Goal: Information Seeking & Learning: Learn about a topic

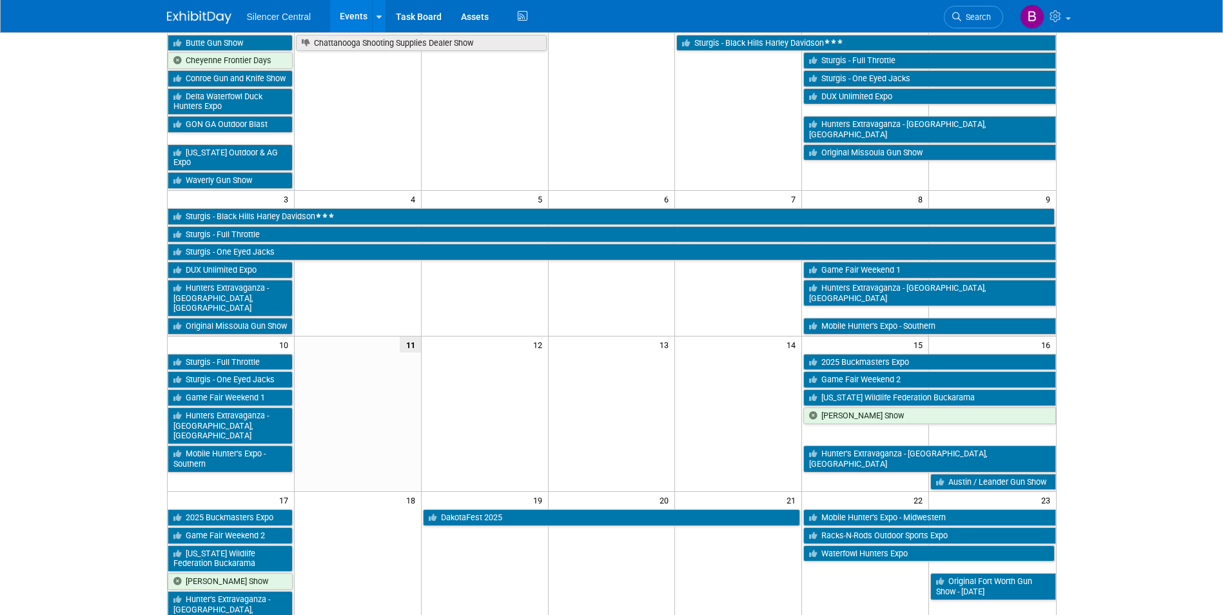
scroll to position [129, 0]
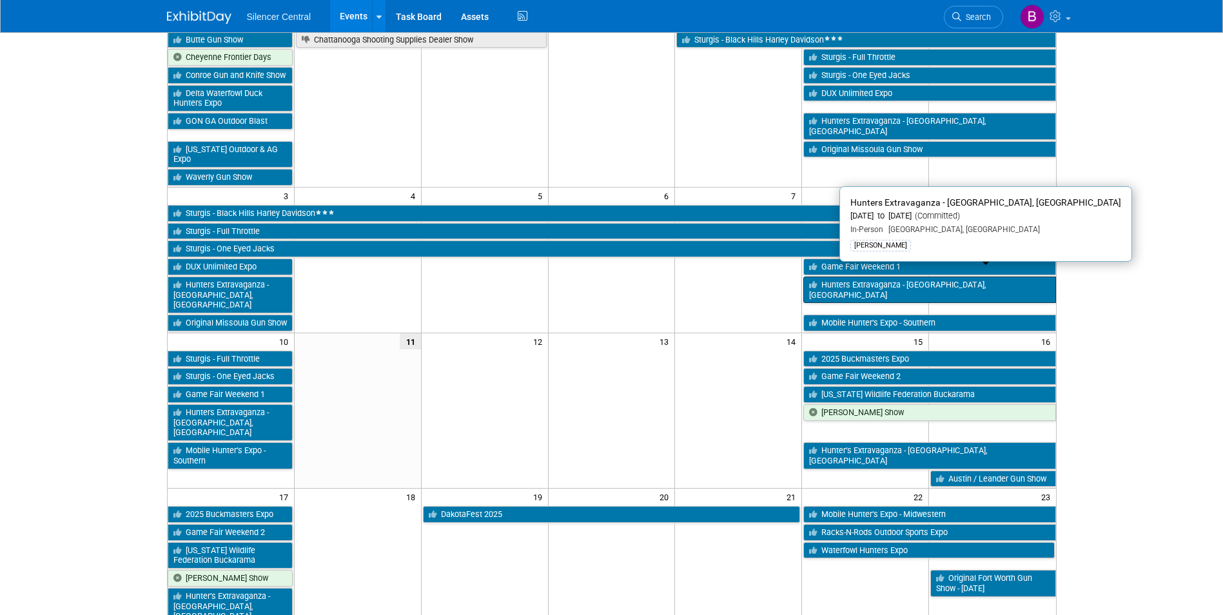
click at [839, 277] on link "Hunters Extravaganza - [GEOGRAPHIC_DATA], [GEOGRAPHIC_DATA]" at bounding box center [929, 290] width 252 height 26
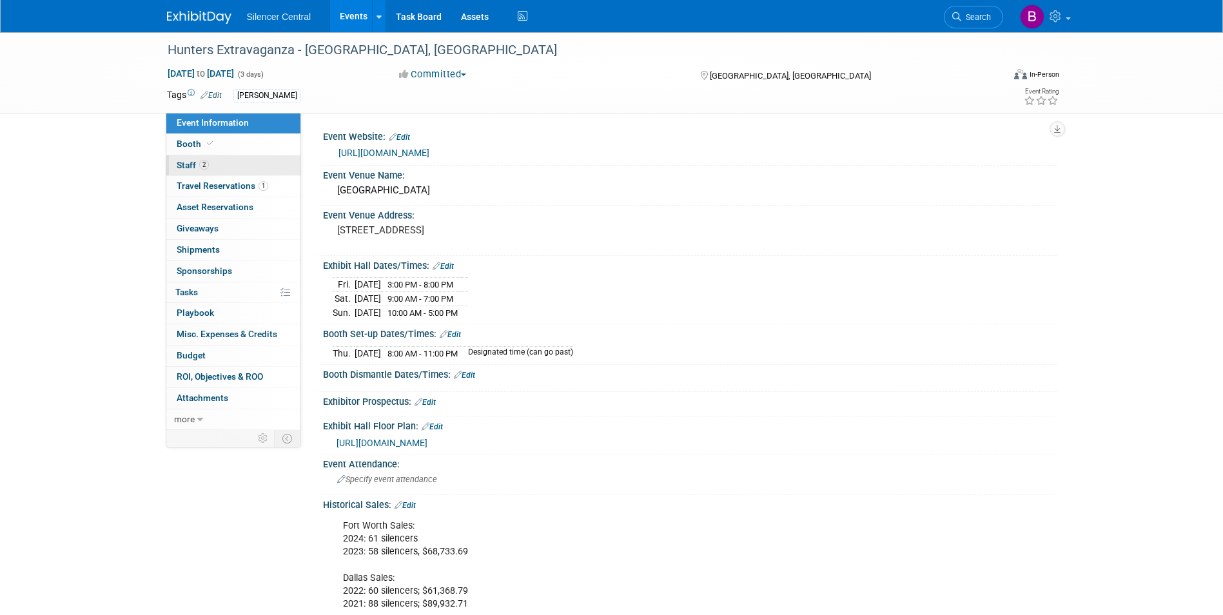
click at [236, 167] on link "2 Staff 2" at bounding box center [233, 165] width 134 height 21
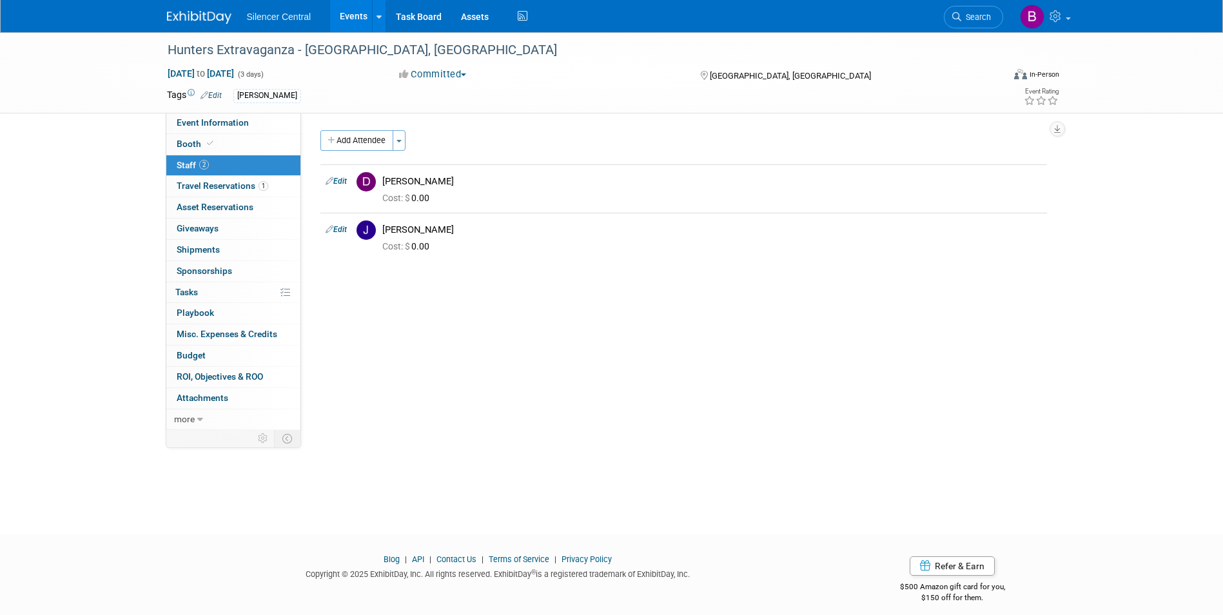
click at [204, 22] on img at bounding box center [199, 17] width 64 height 13
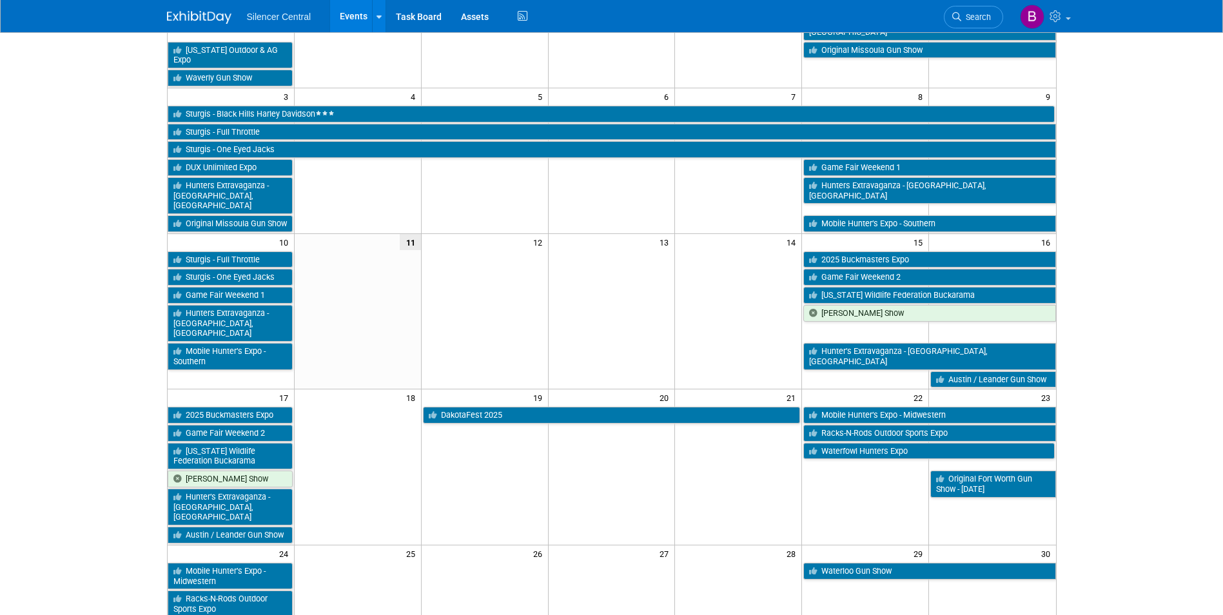
scroll to position [258, 0]
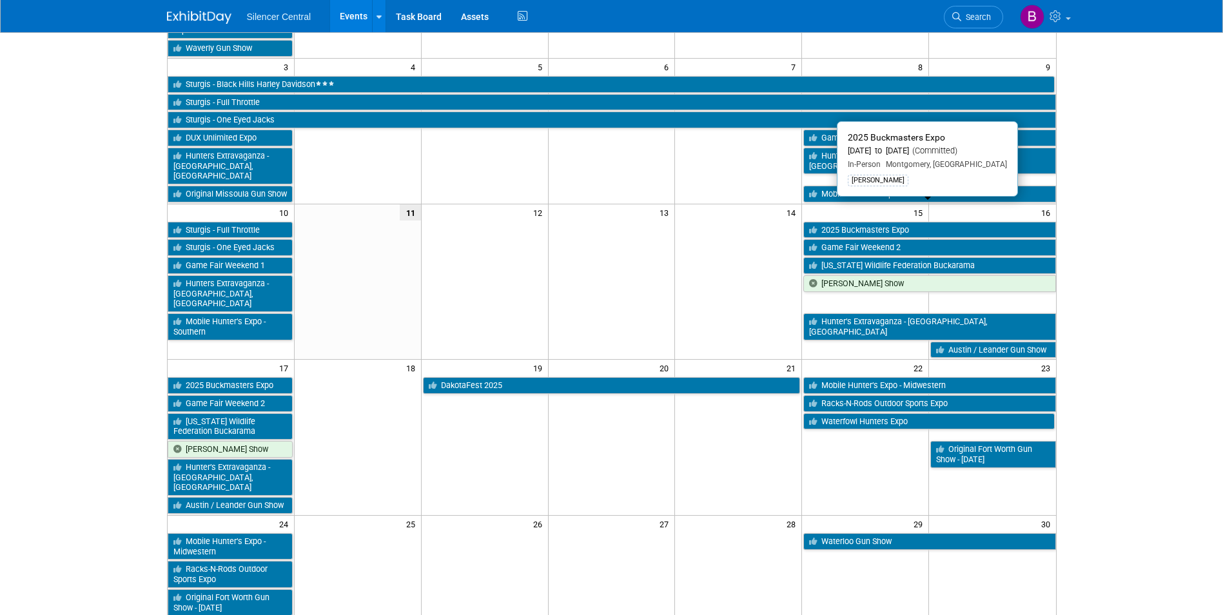
click at [814, 226] on icon at bounding box center [815, 230] width 12 height 8
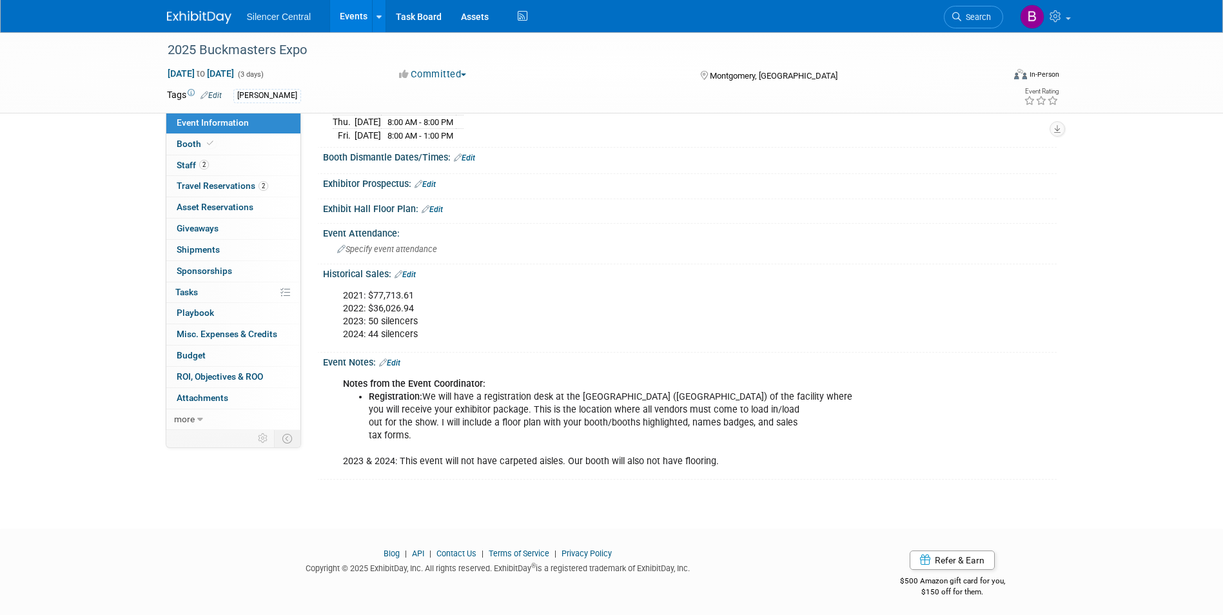
scroll to position [233, 0]
click at [220, 157] on link "2 Staff 2" at bounding box center [233, 165] width 134 height 21
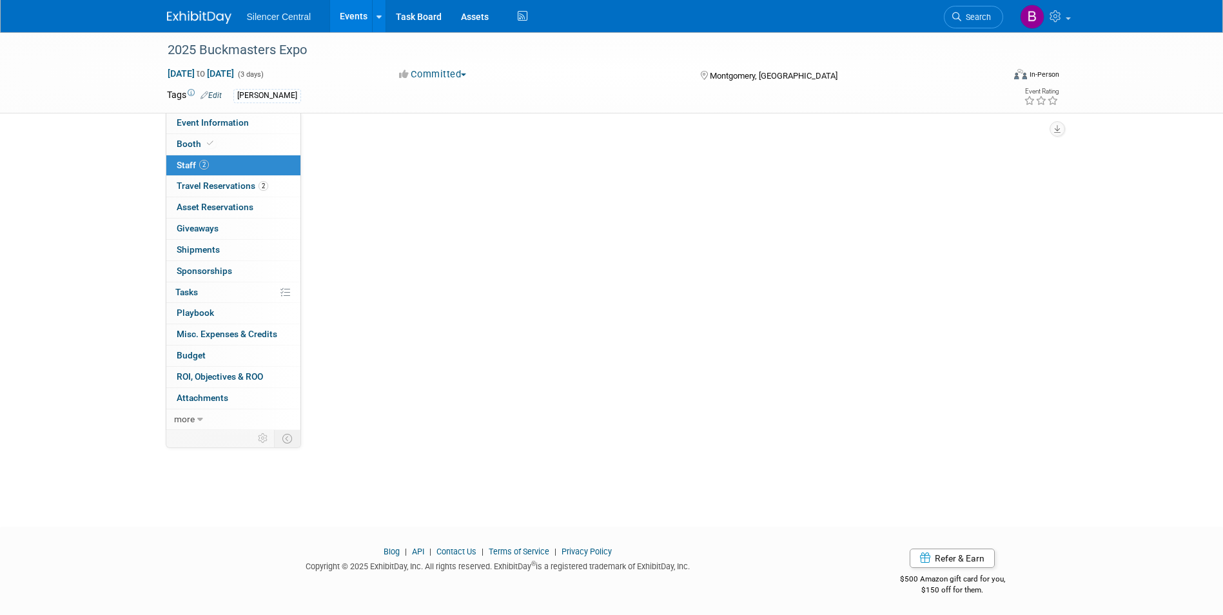
scroll to position [0, 0]
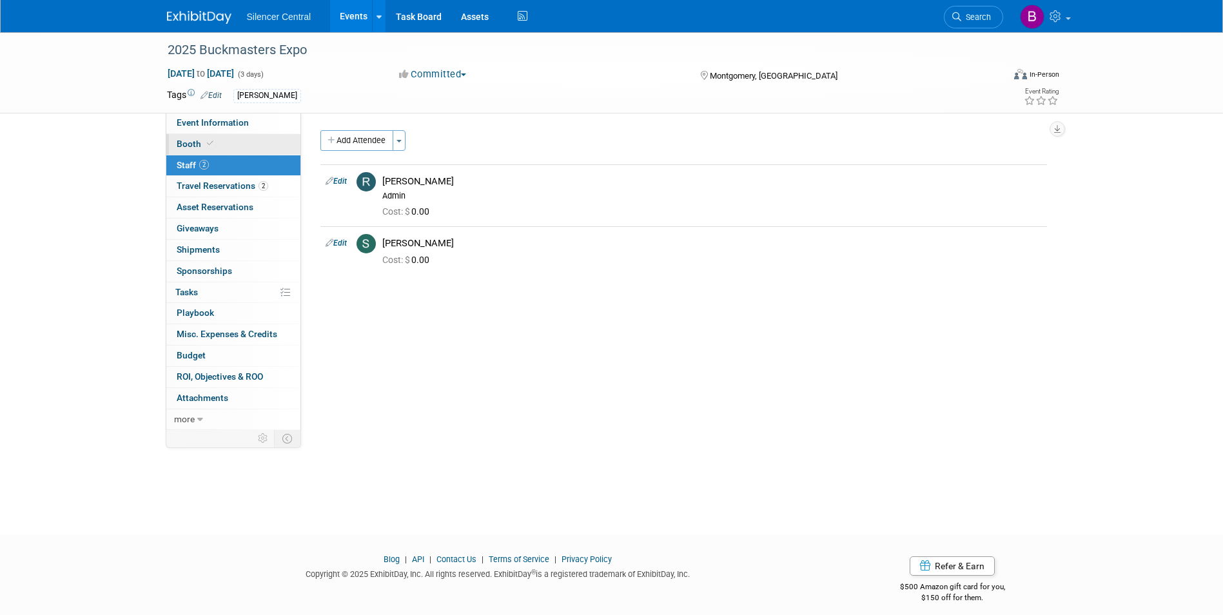
click at [219, 149] on link "Booth" at bounding box center [233, 144] width 134 height 21
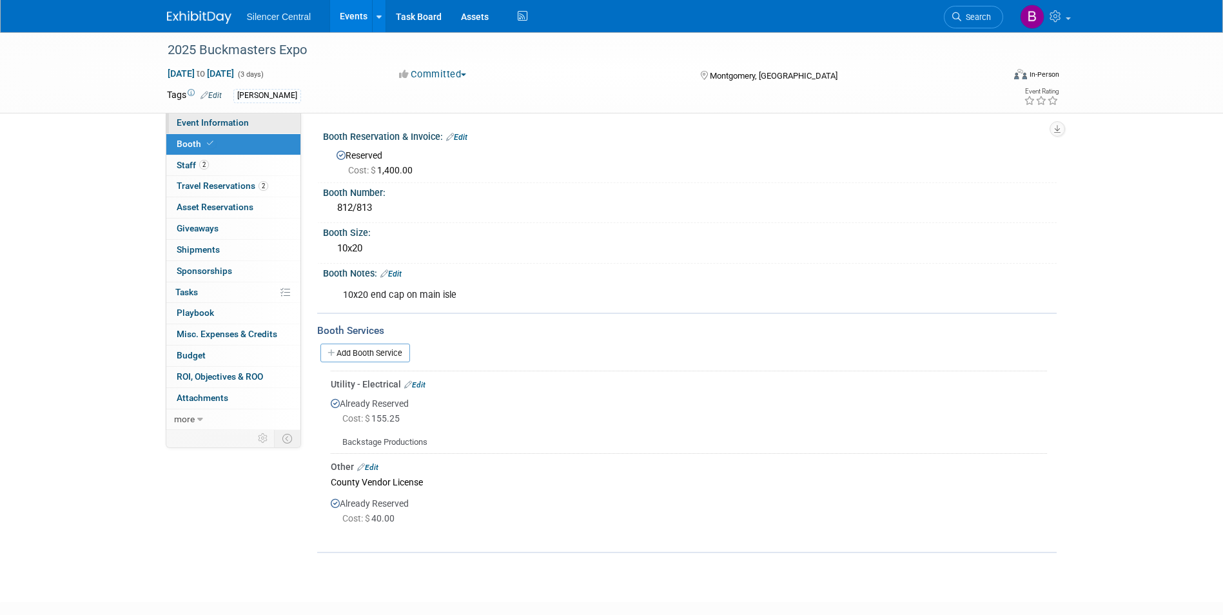
click at [250, 128] on link "Event Information" at bounding box center [233, 123] width 134 height 21
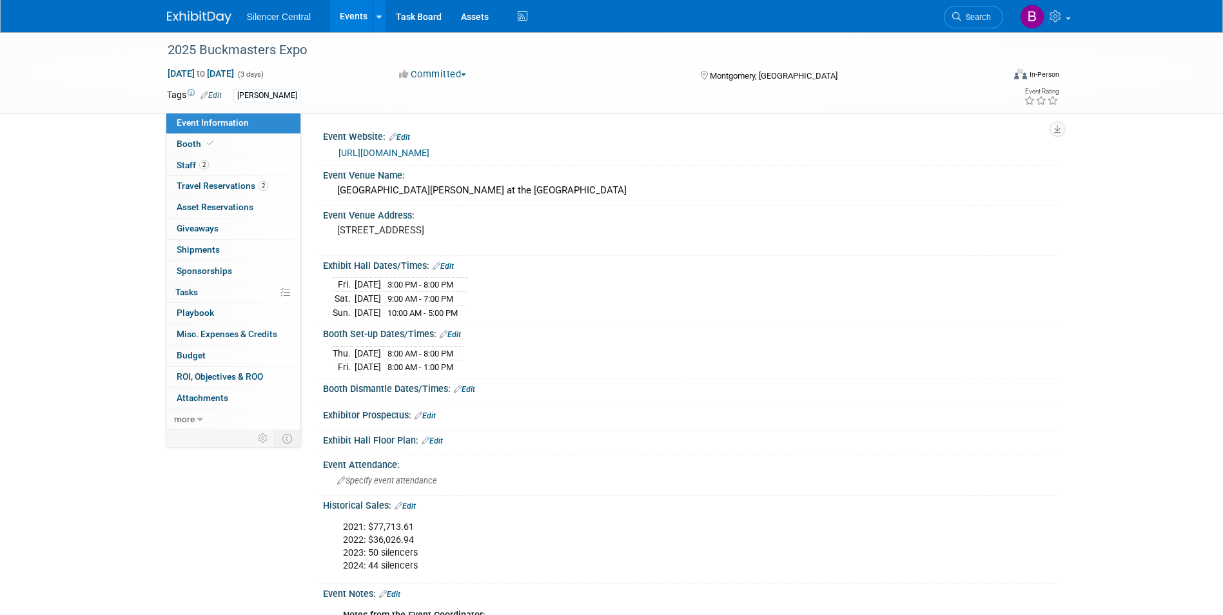
click at [210, 17] on img at bounding box center [199, 17] width 64 height 13
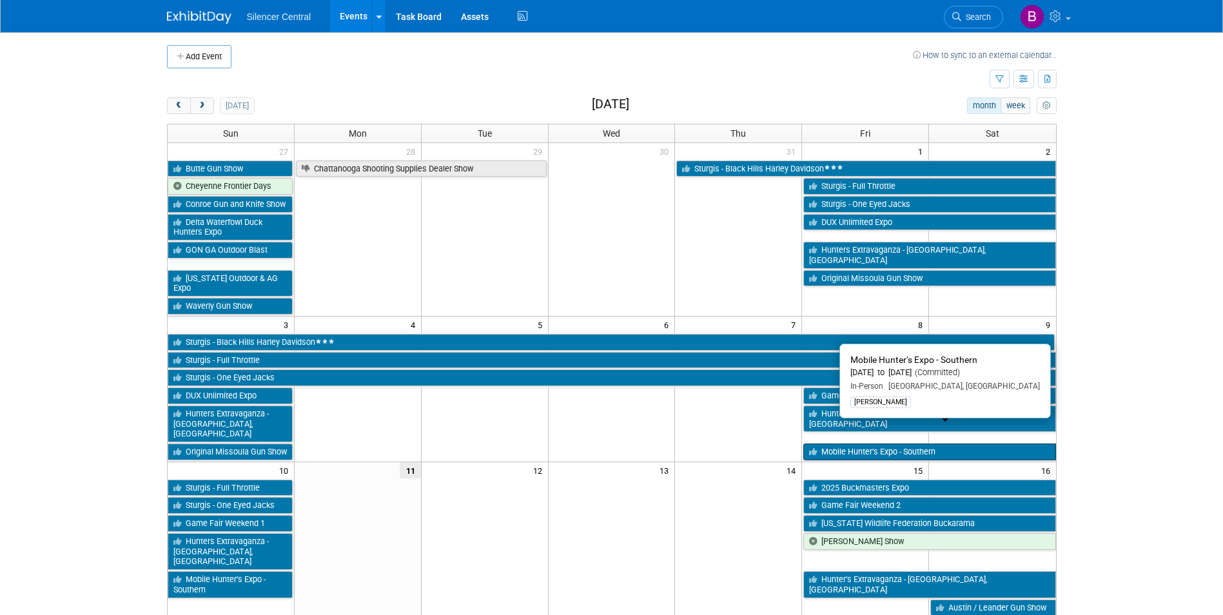
scroll to position [64, 0]
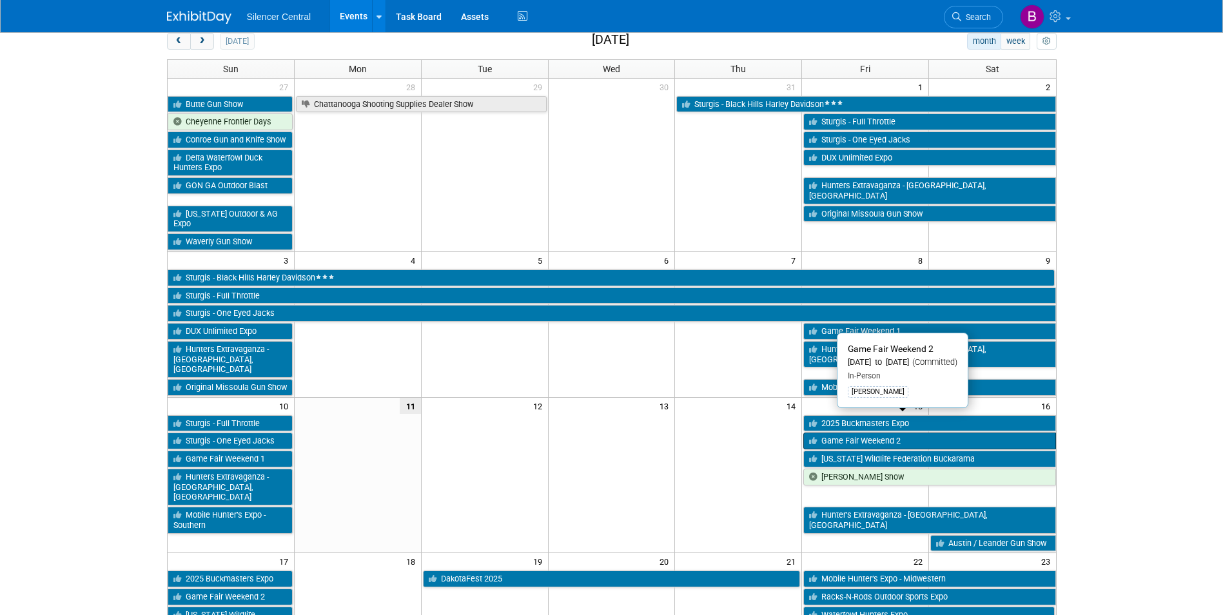
click at [825, 433] on link "Game Fair Weekend 2" at bounding box center [929, 441] width 252 height 17
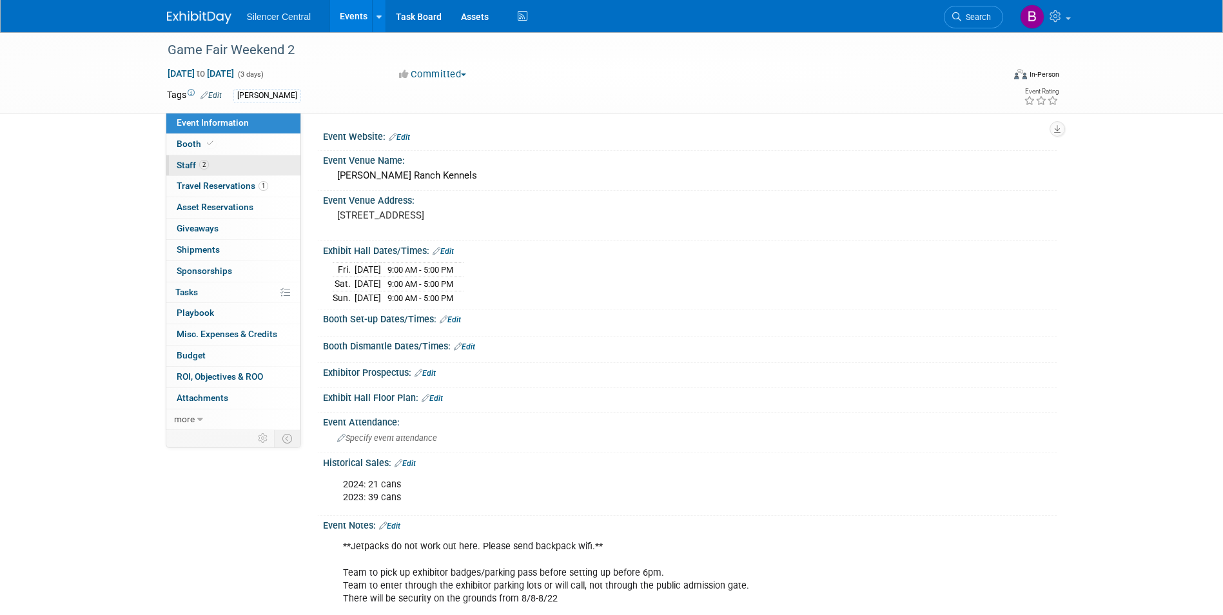
click at [170, 161] on link "2 Staff 2" at bounding box center [233, 165] width 134 height 21
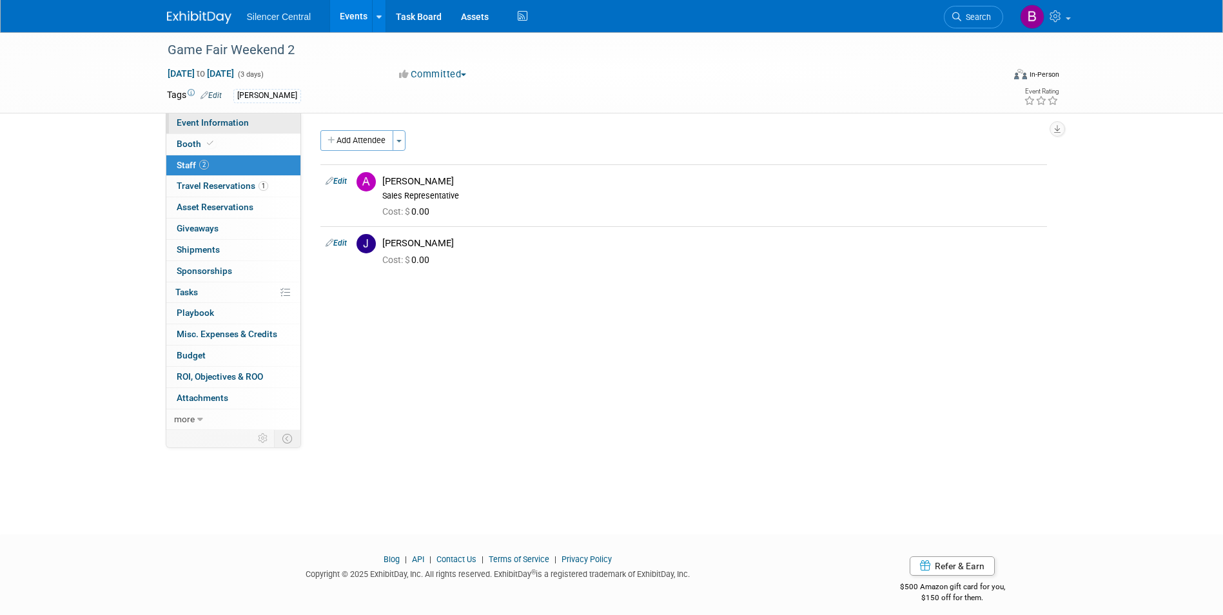
click at [241, 128] on link "Event Information" at bounding box center [233, 123] width 134 height 21
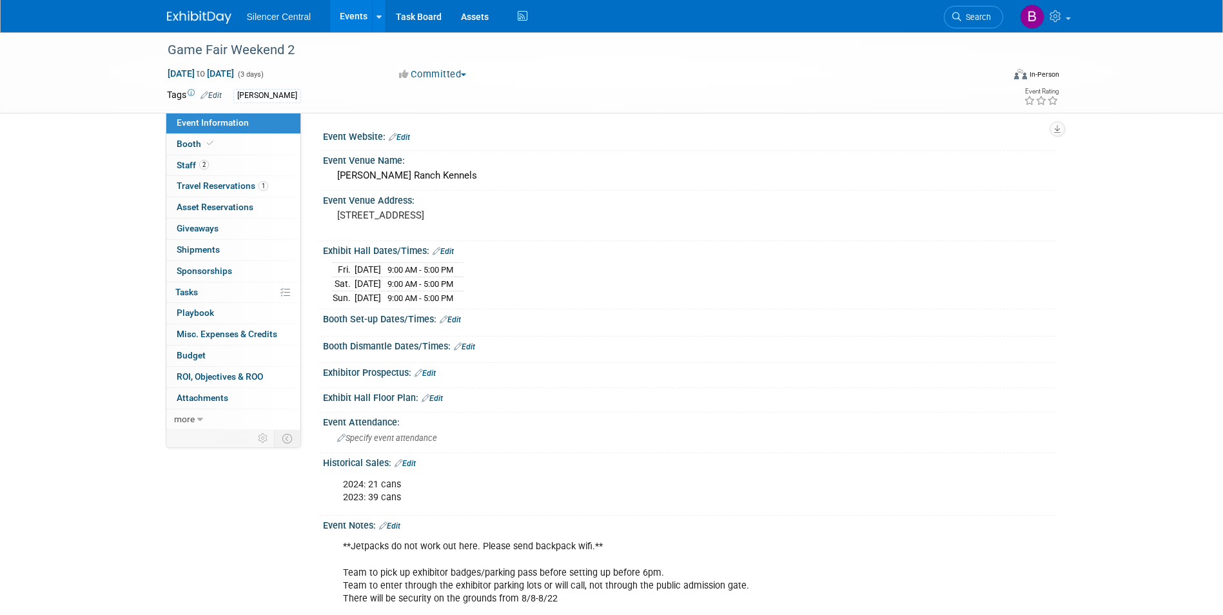
click at [208, 23] on img at bounding box center [199, 17] width 64 height 13
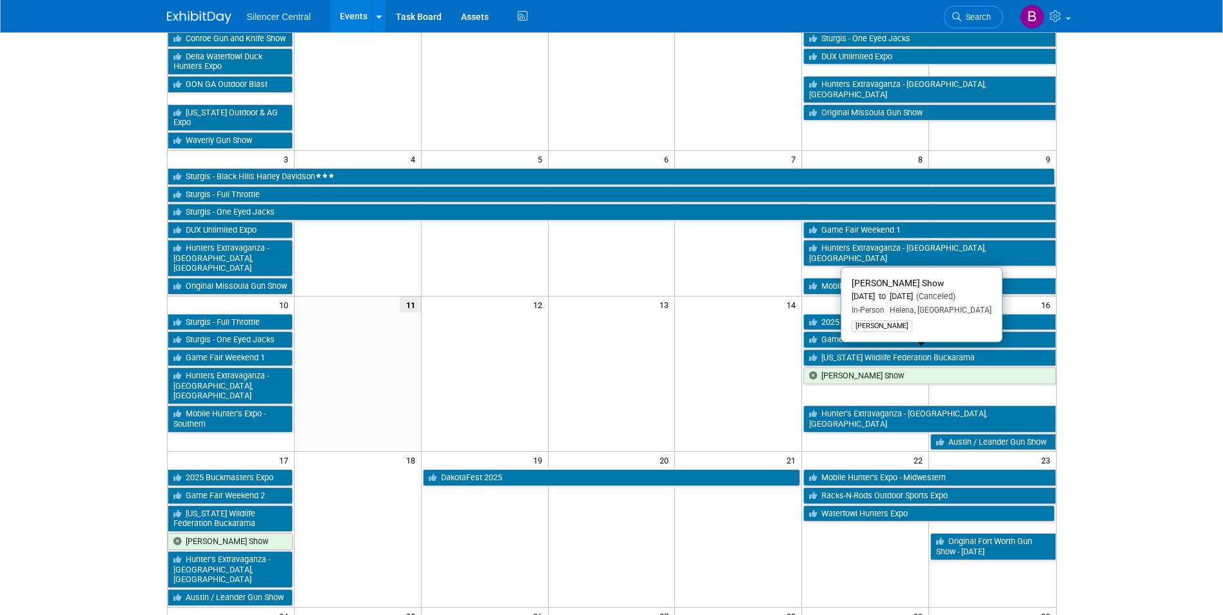
scroll to position [193, 0]
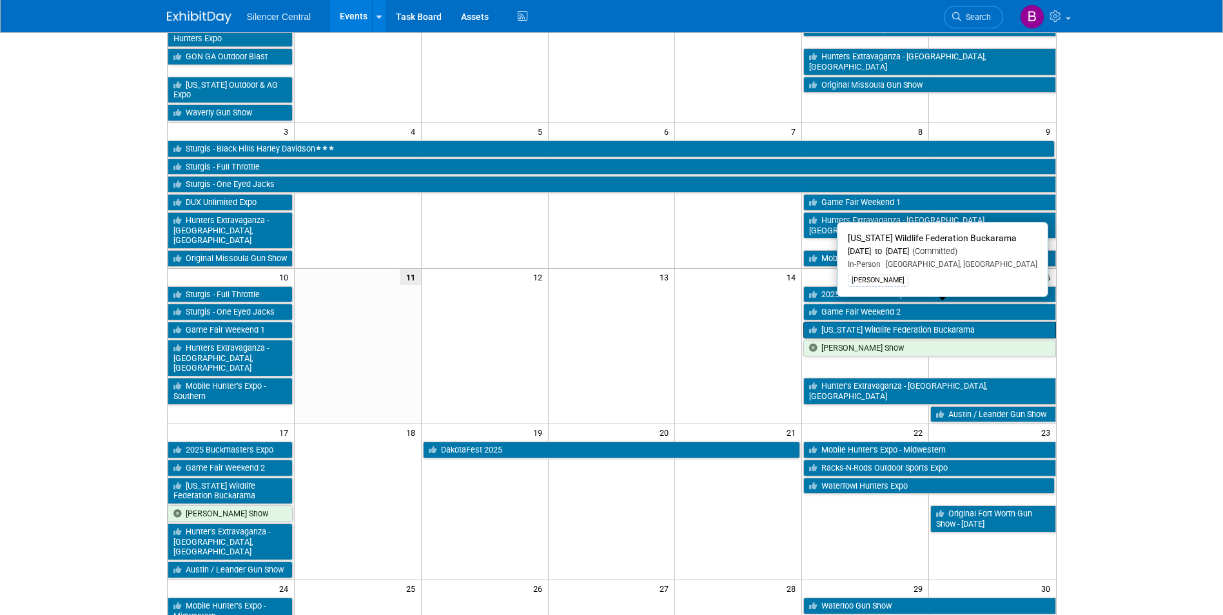
click at [841, 322] on link "[US_STATE] Wildlife Federation Buckarama" at bounding box center [929, 330] width 252 height 17
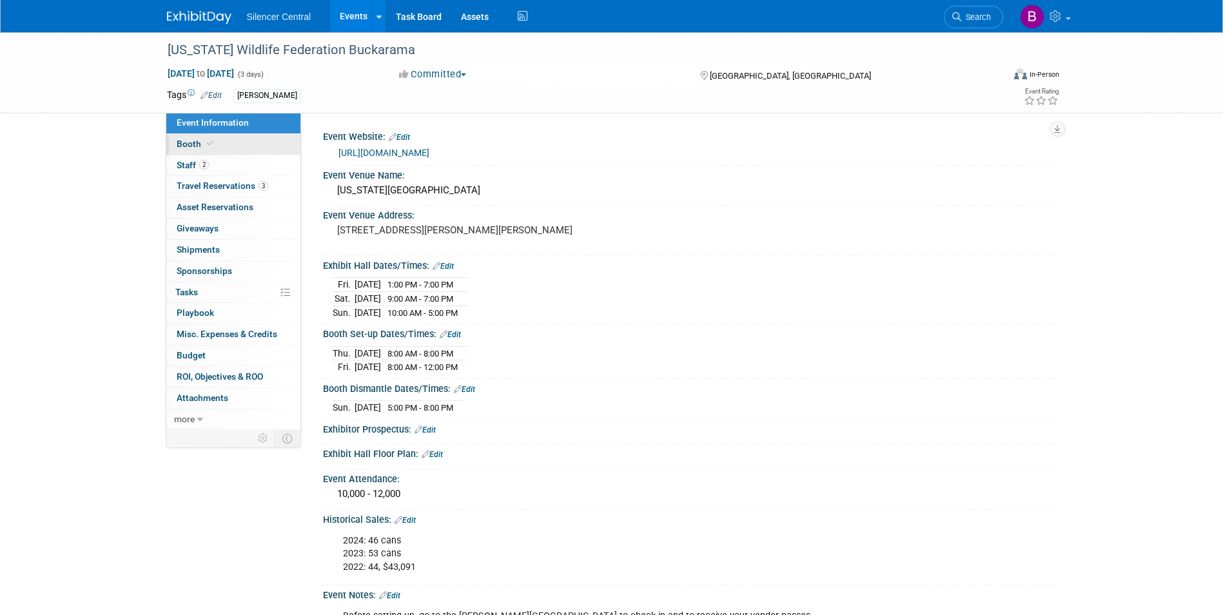
click at [226, 146] on link "Booth" at bounding box center [233, 144] width 134 height 21
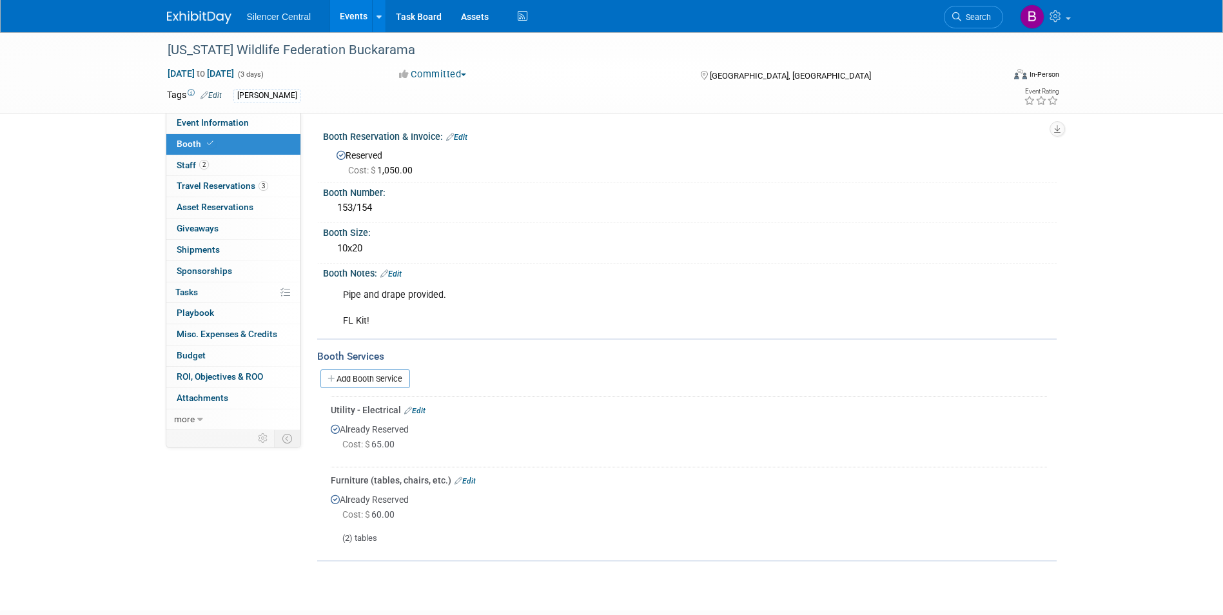
click at [207, 19] on img at bounding box center [199, 17] width 64 height 13
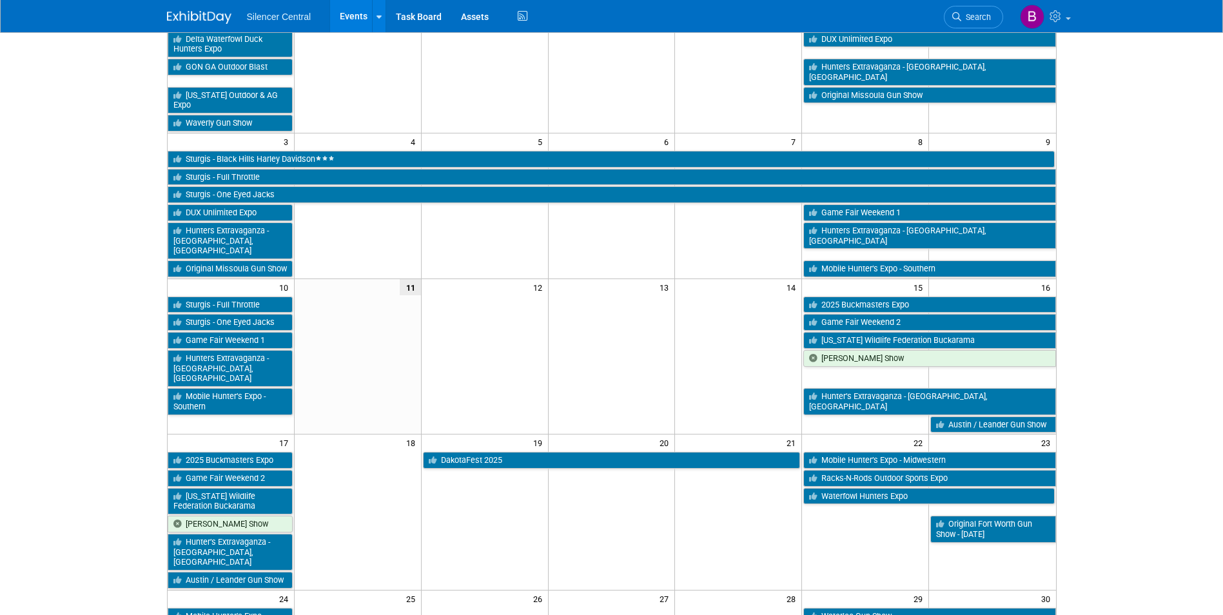
scroll to position [193, 0]
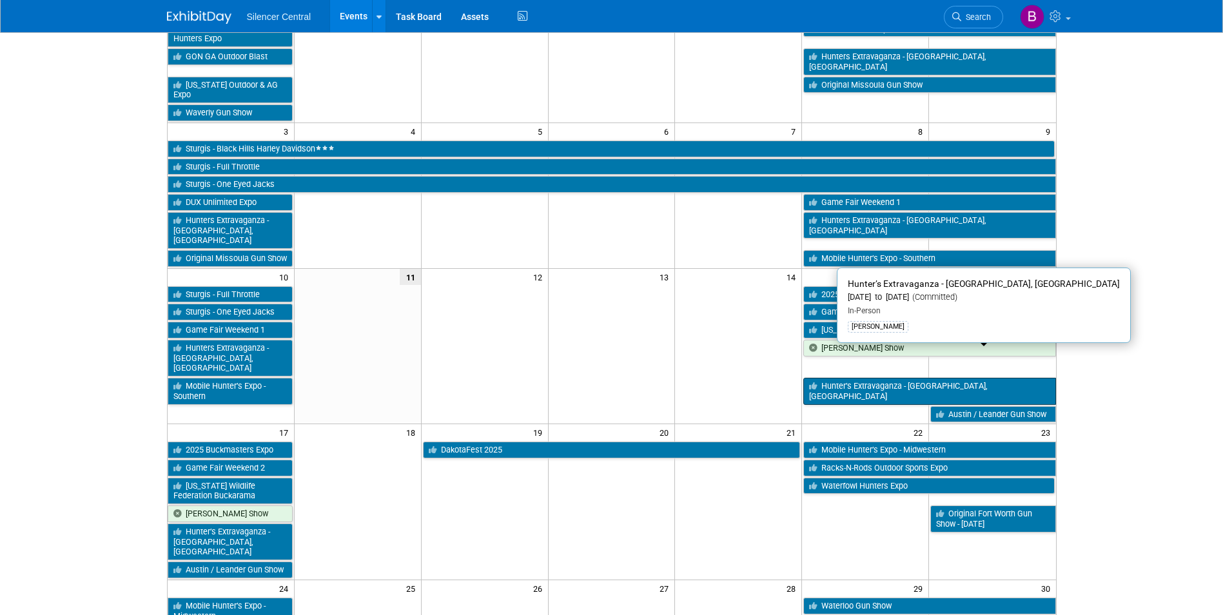
click at [872, 378] on link "Hunter’s Extravaganza - [GEOGRAPHIC_DATA], [GEOGRAPHIC_DATA]" at bounding box center [929, 391] width 252 height 26
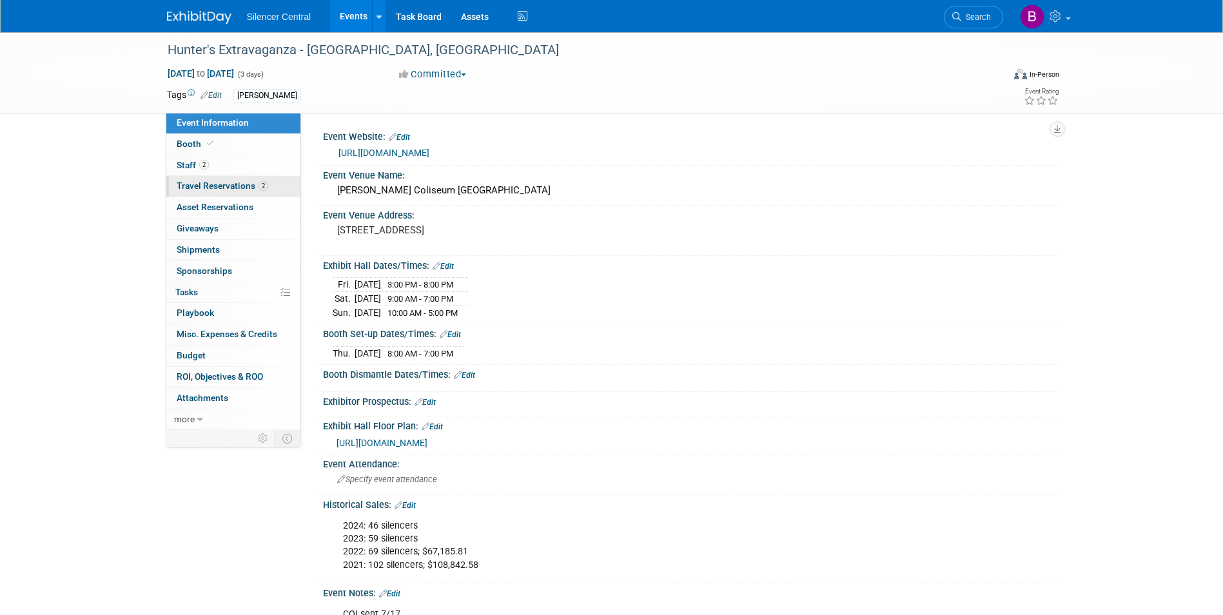
click at [264, 184] on span "2" at bounding box center [264, 186] width 10 height 10
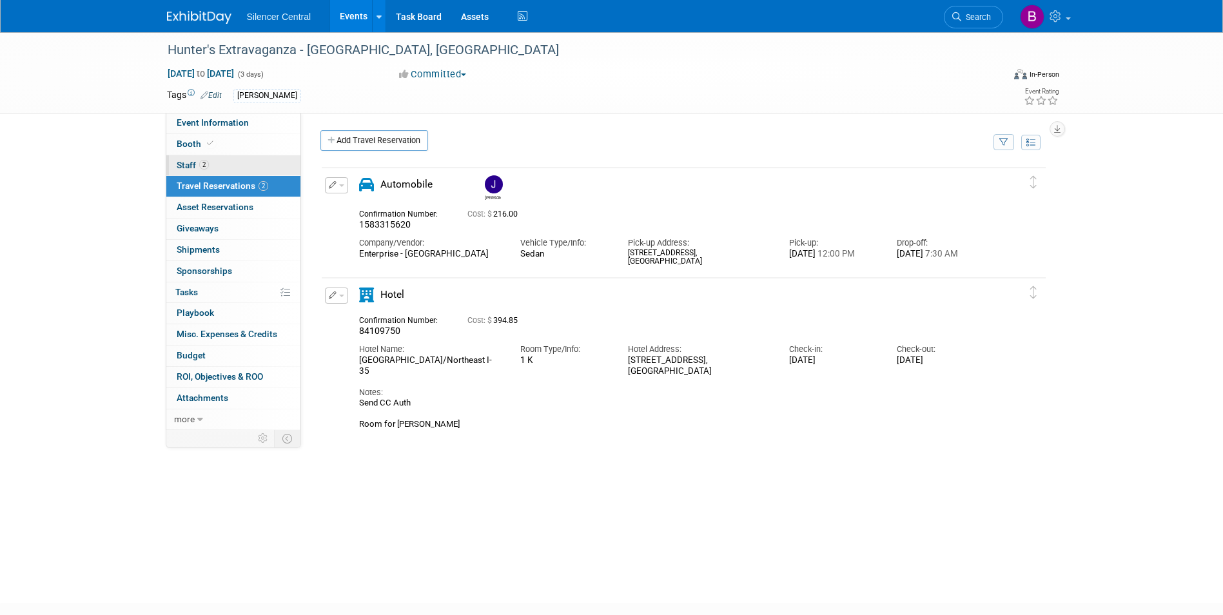
click at [256, 173] on link "2 Staff 2" at bounding box center [233, 165] width 134 height 21
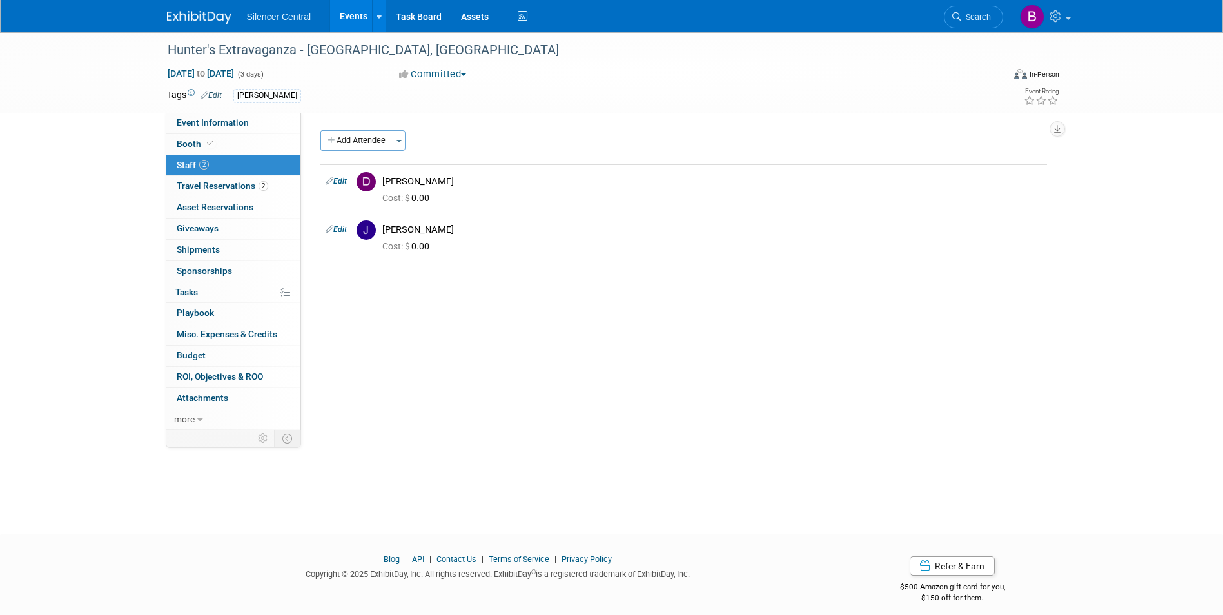
click at [217, 23] on img at bounding box center [199, 17] width 64 height 13
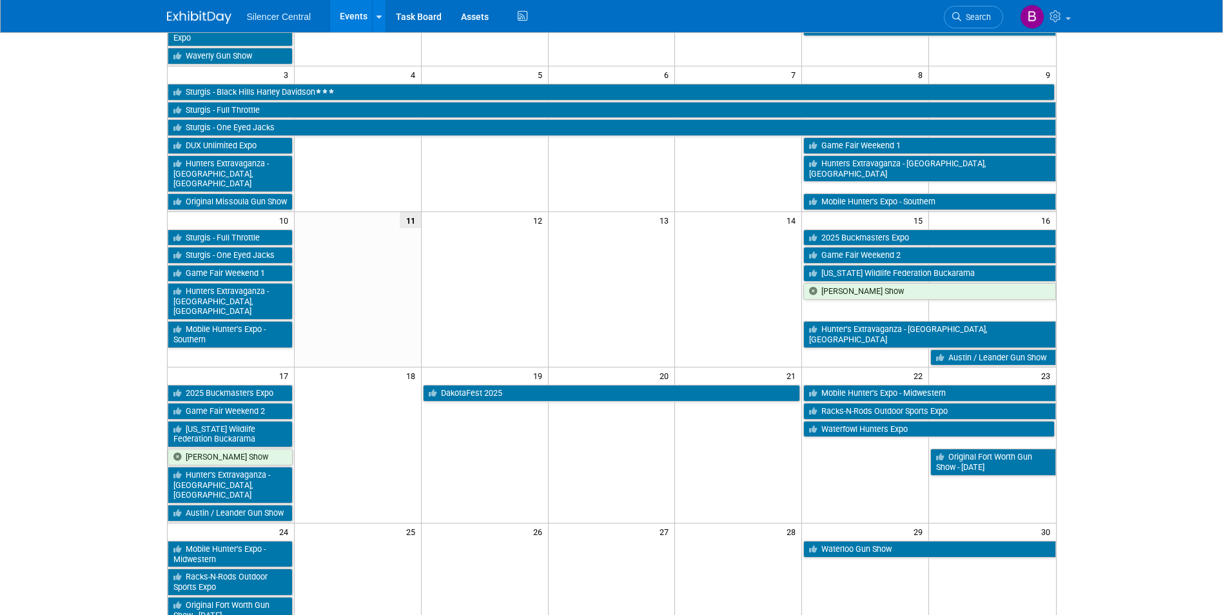
scroll to position [258, 0]
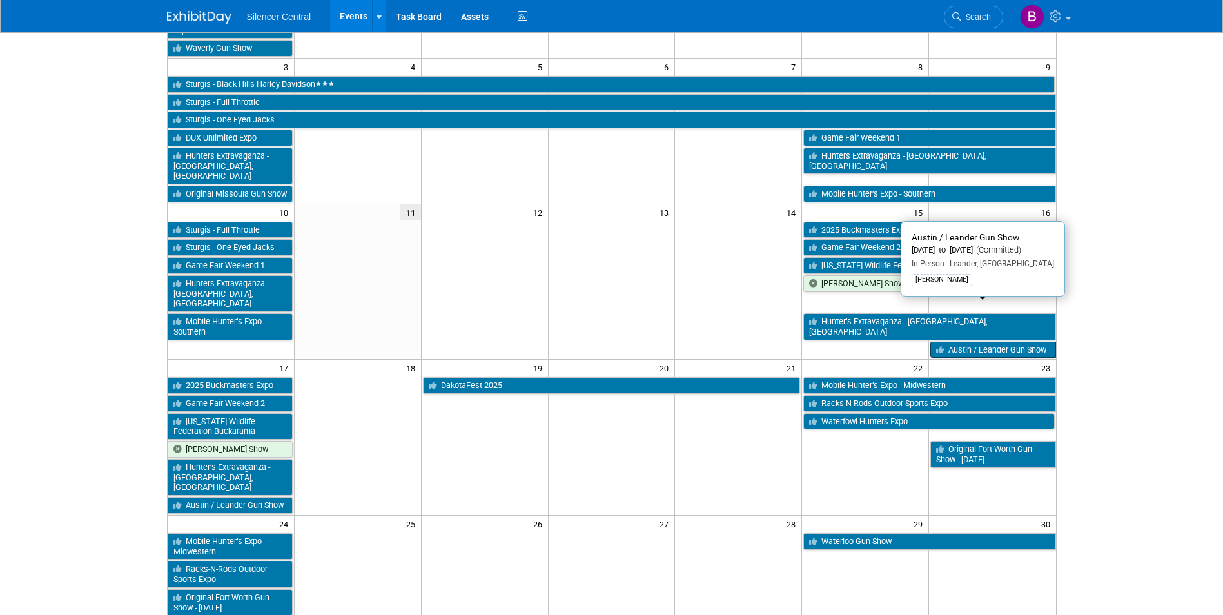
click at [962, 342] on link "Austin / Leander Gun Show" at bounding box center [992, 350] width 125 height 17
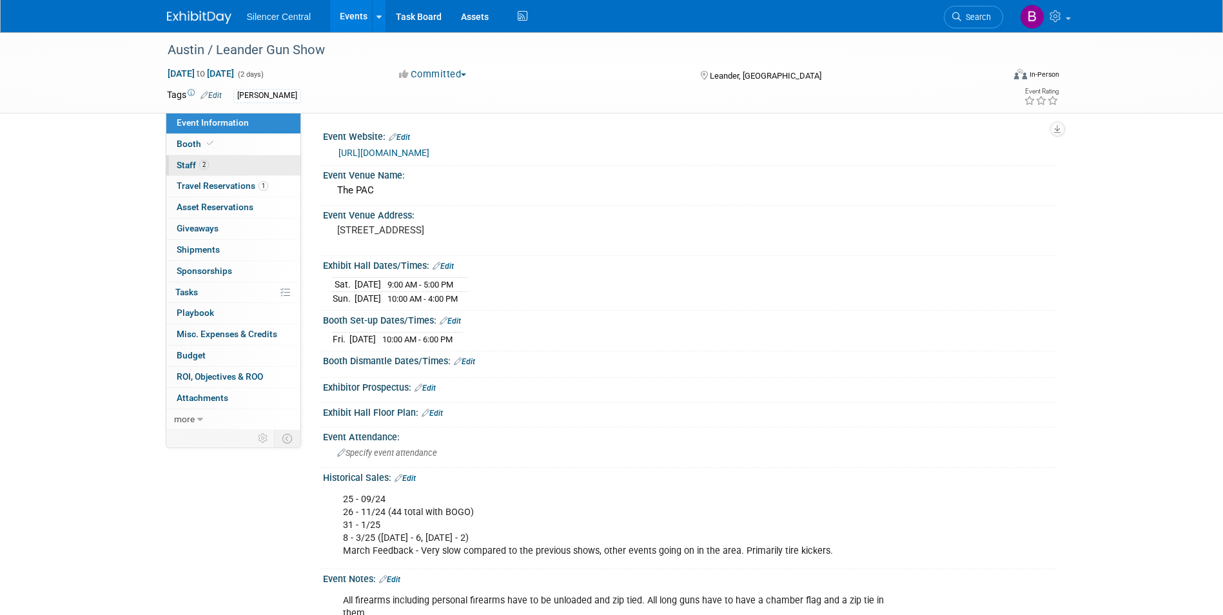
click at [247, 172] on link "2 Staff 2" at bounding box center [233, 165] width 134 height 21
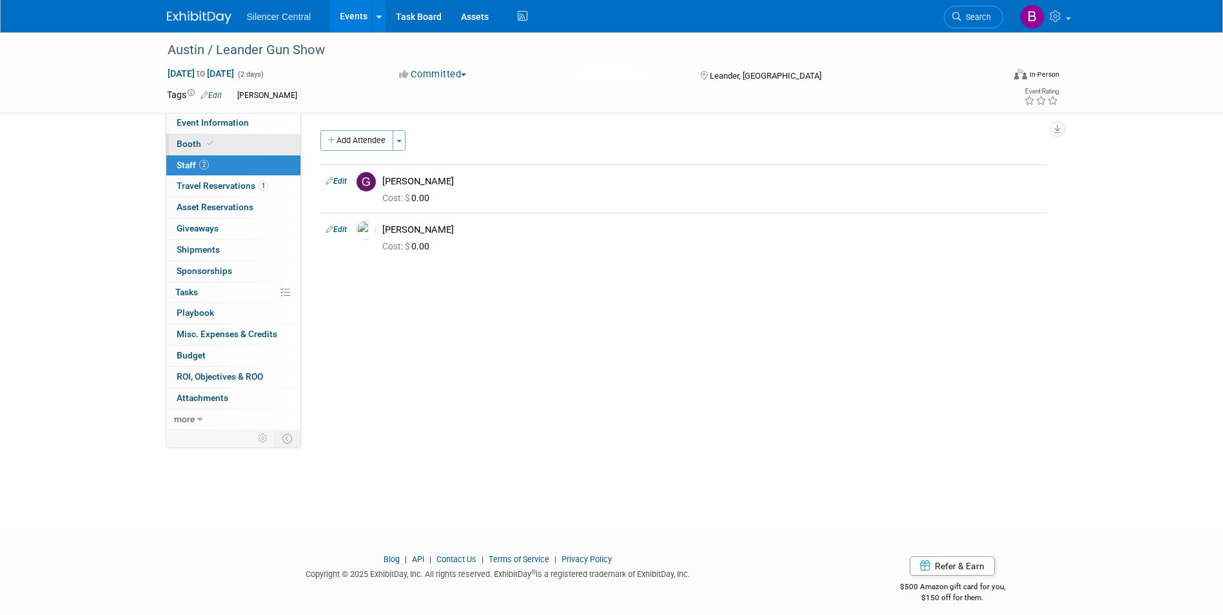
click at [220, 148] on link "Booth" at bounding box center [233, 144] width 134 height 21
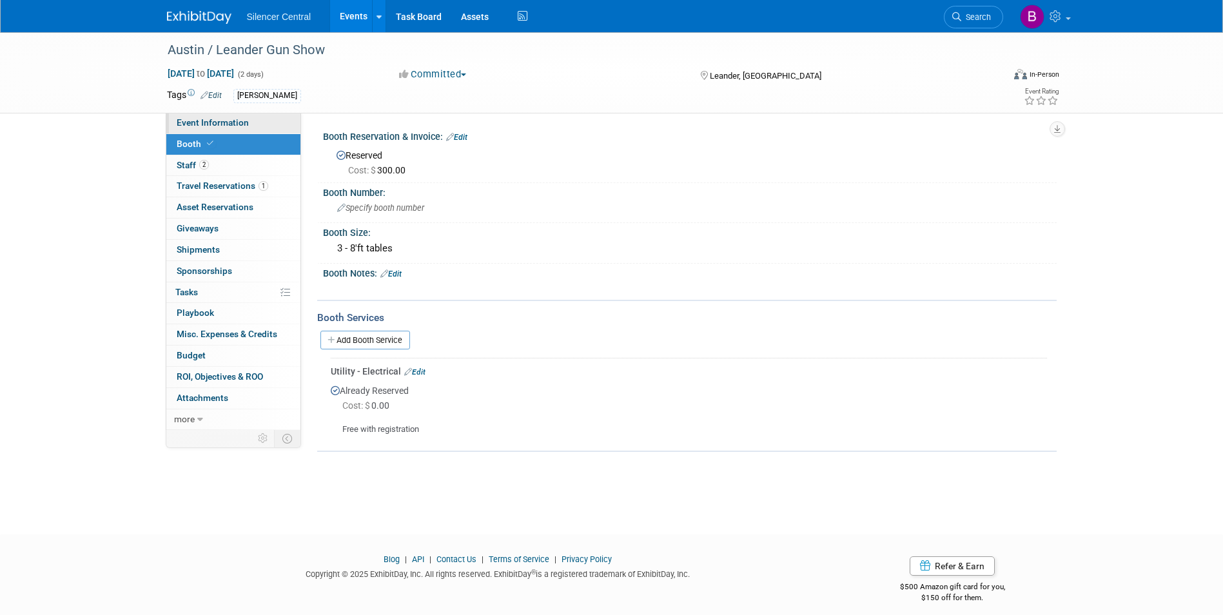
click at [219, 130] on link "Event Information" at bounding box center [233, 123] width 134 height 21
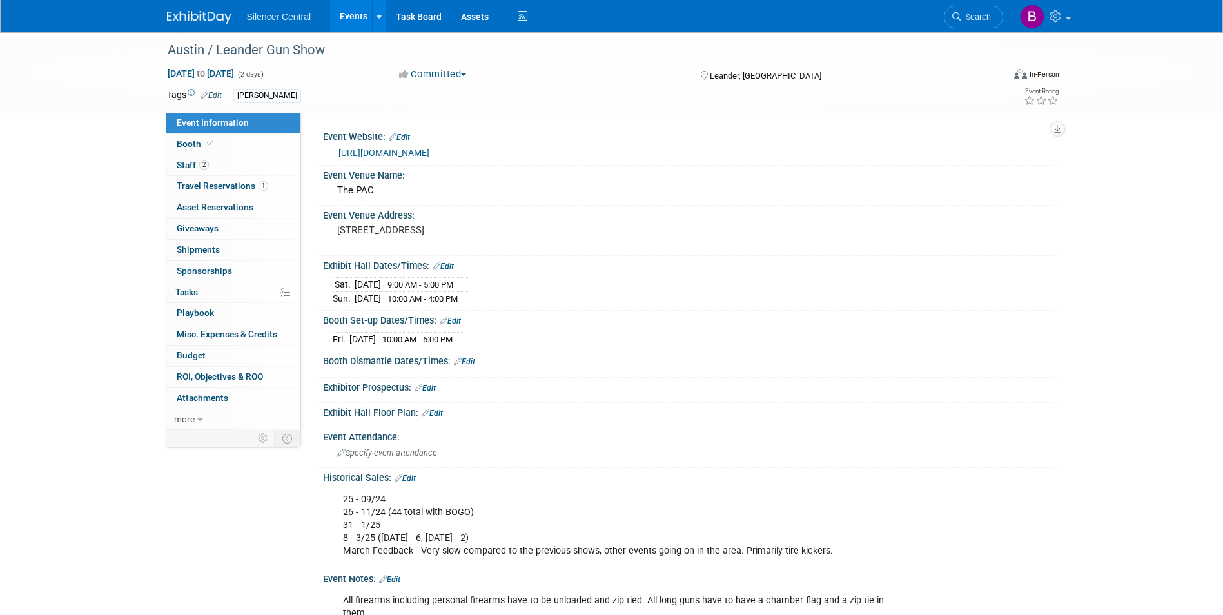
click at [210, 20] on img at bounding box center [199, 17] width 64 height 13
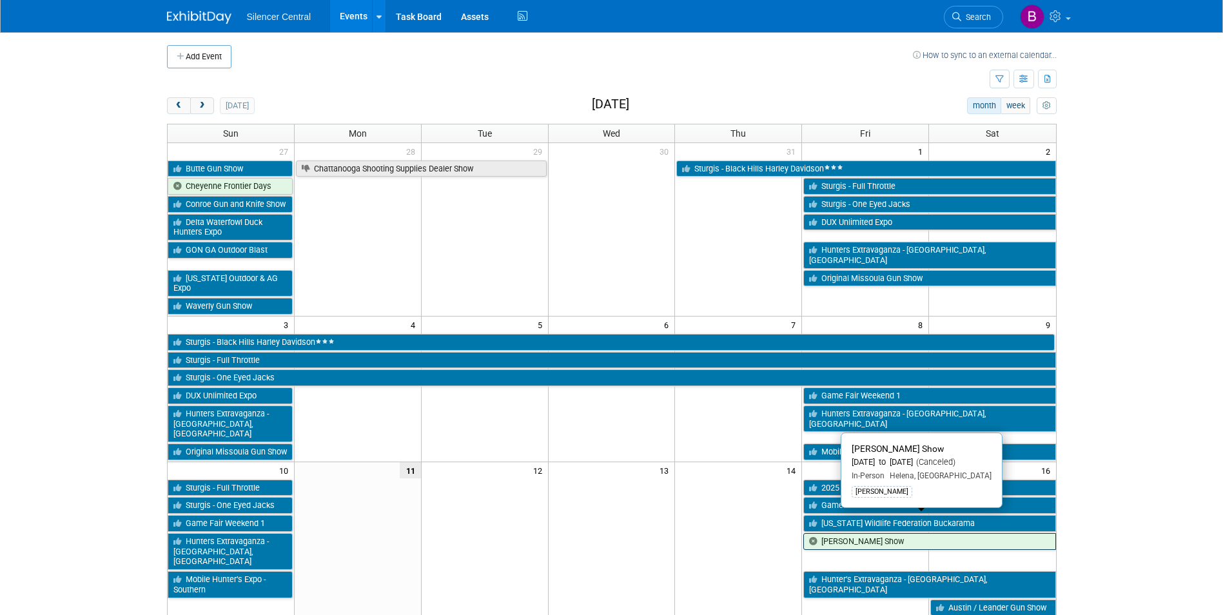
click at [882, 533] on link "[PERSON_NAME] Show" at bounding box center [929, 541] width 252 height 17
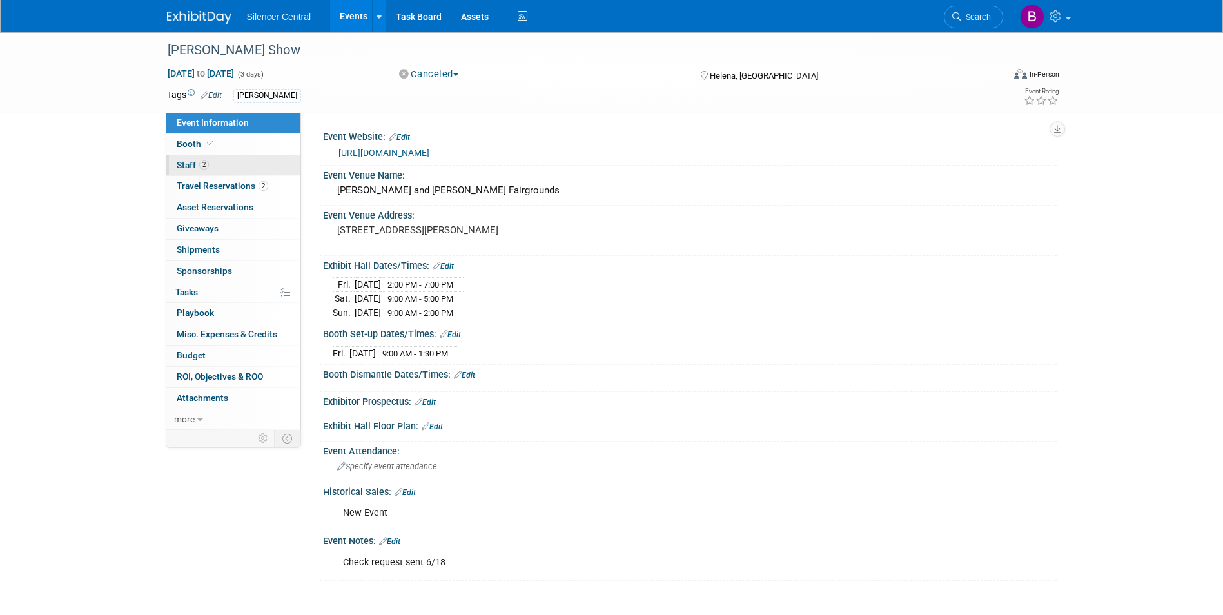
click at [240, 169] on link "2 Staff 2" at bounding box center [233, 165] width 134 height 21
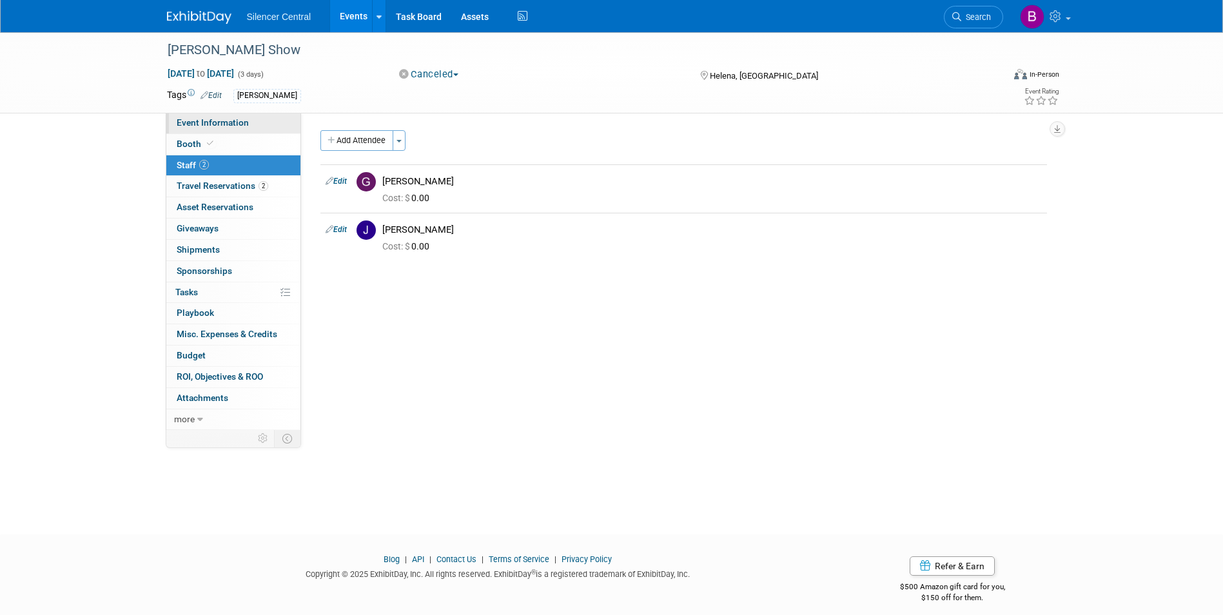
click at [215, 118] on span "Event Information" at bounding box center [213, 122] width 72 height 10
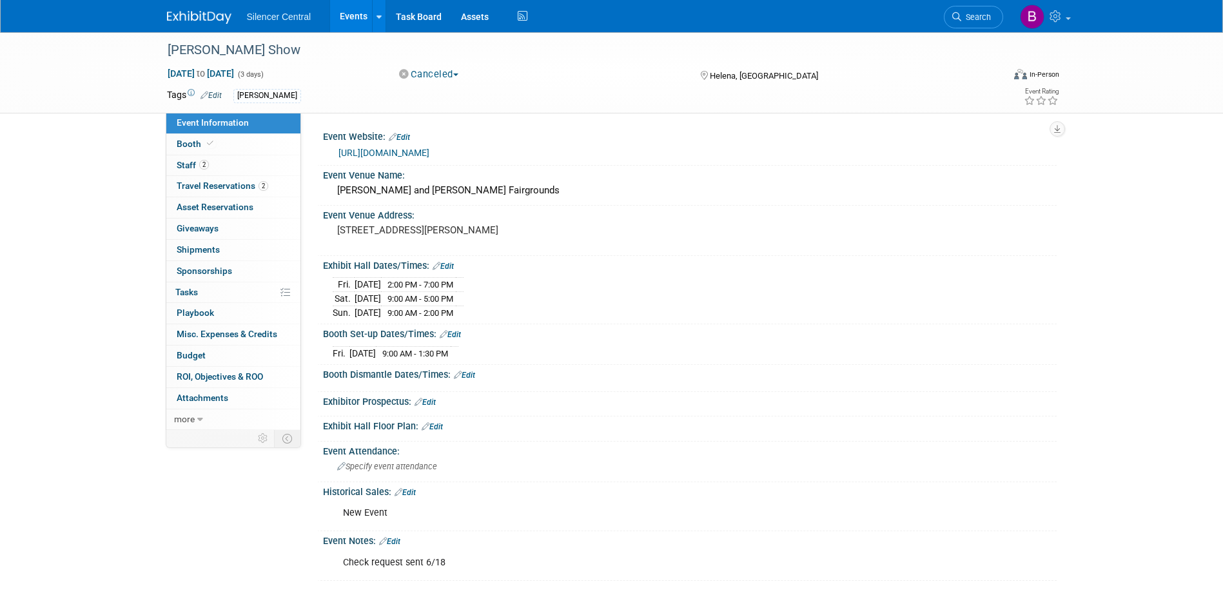
click at [195, 10] on link at bounding box center [207, 11] width 80 height 10
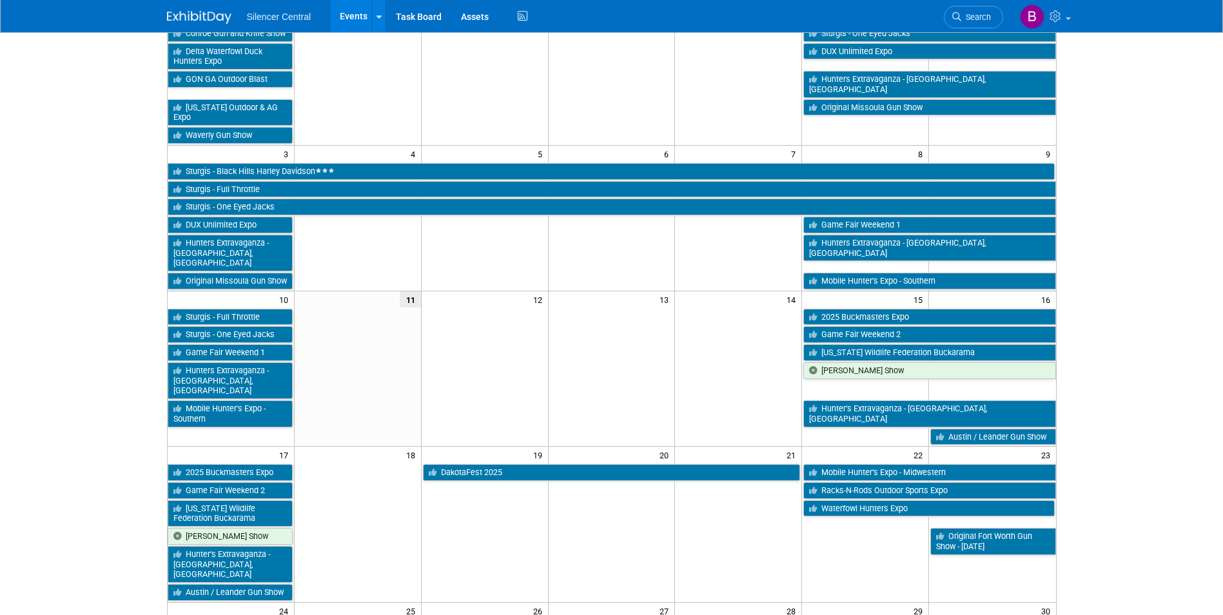
scroll to position [193, 0]
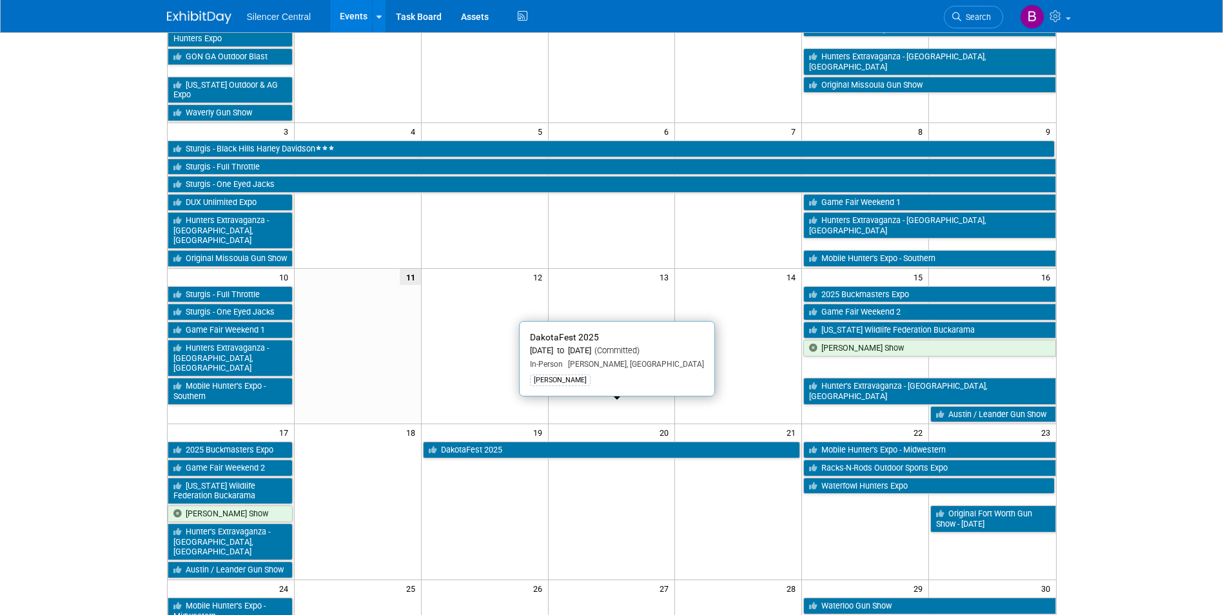
drag, startPoint x: 491, startPoint y: 410, endPoint x: 484, endPoint y: 411, distance: 7.2
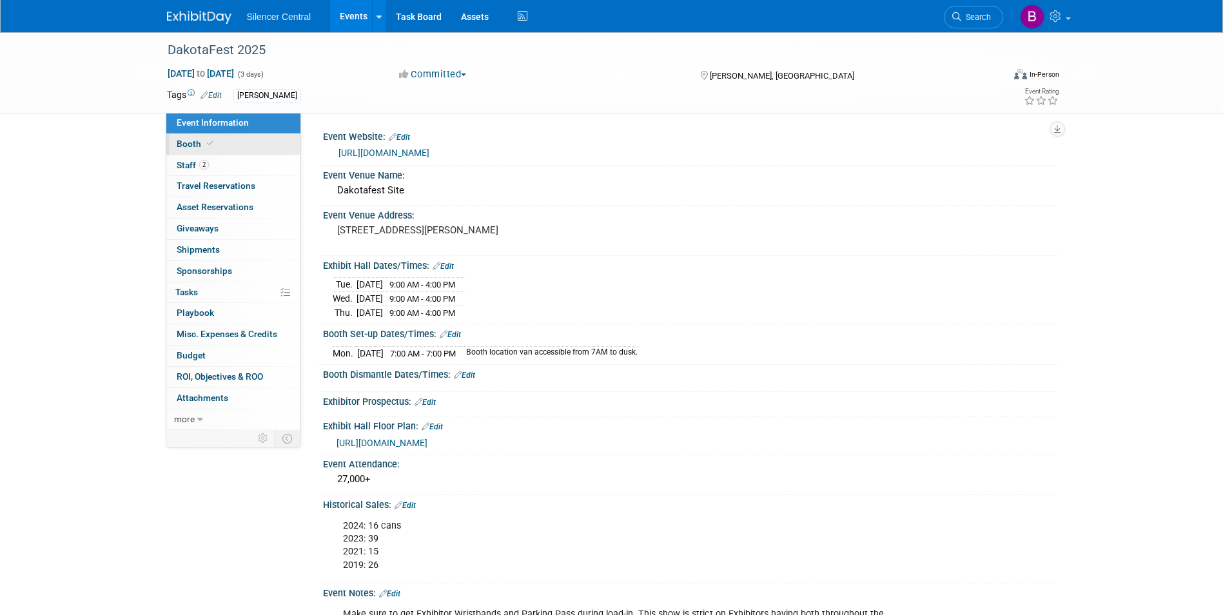
click at [224, 142] on link "Booth" at bounding box center [233, 144] width 134 height 21
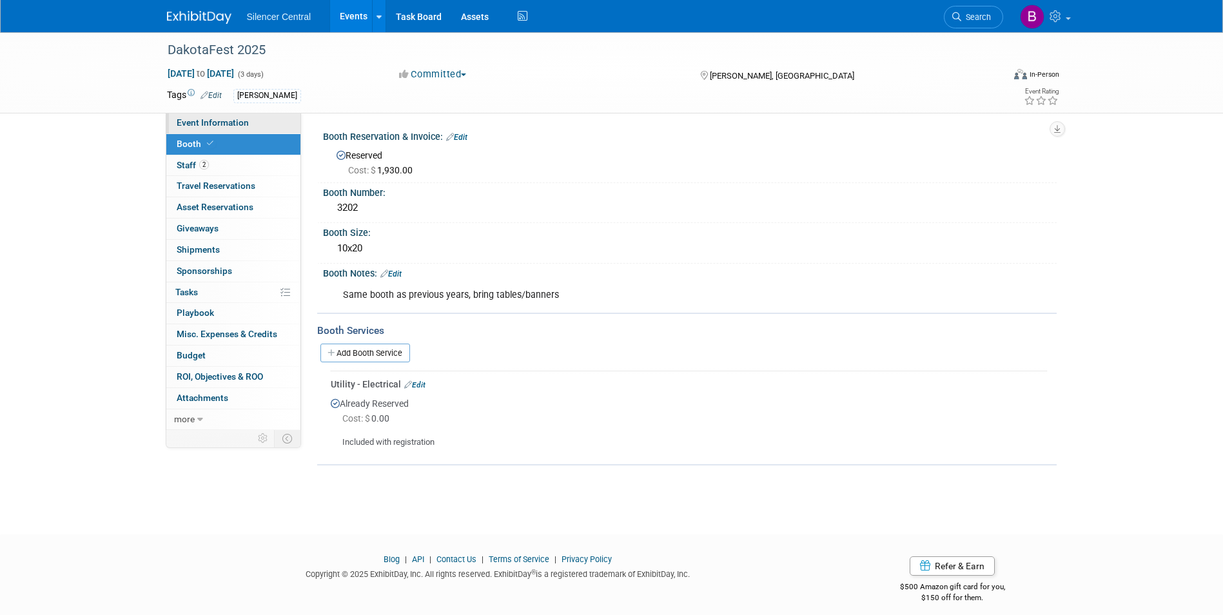
click at [210, 119] on span "Event Information" at bounding box center [213, 122] width 72 height 10
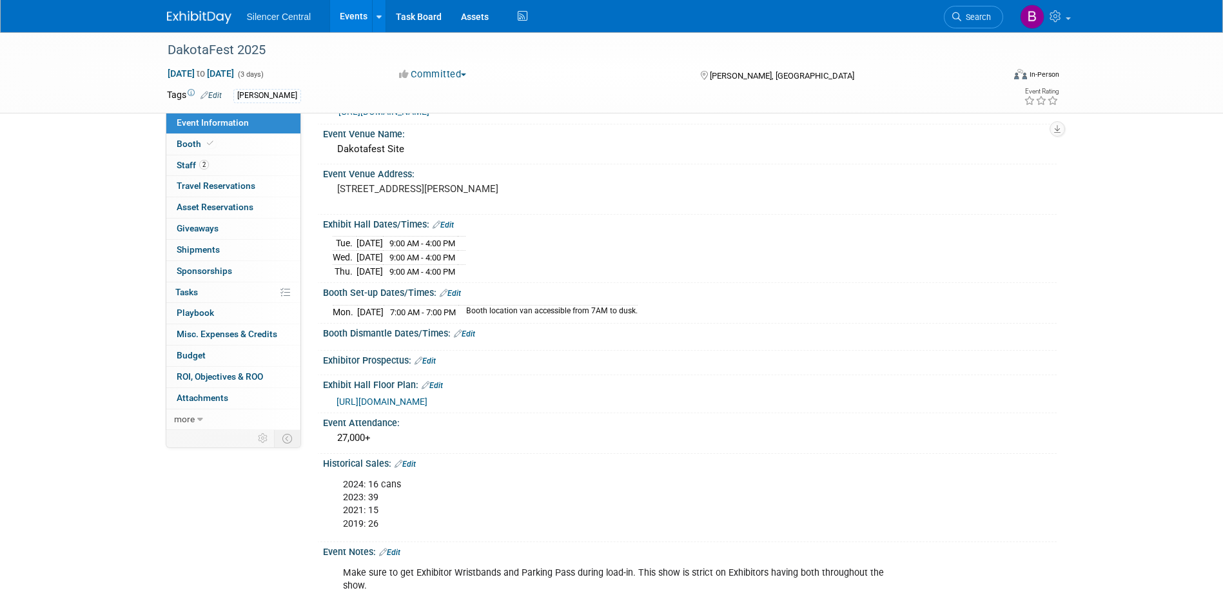
scroll to position [64, 0]
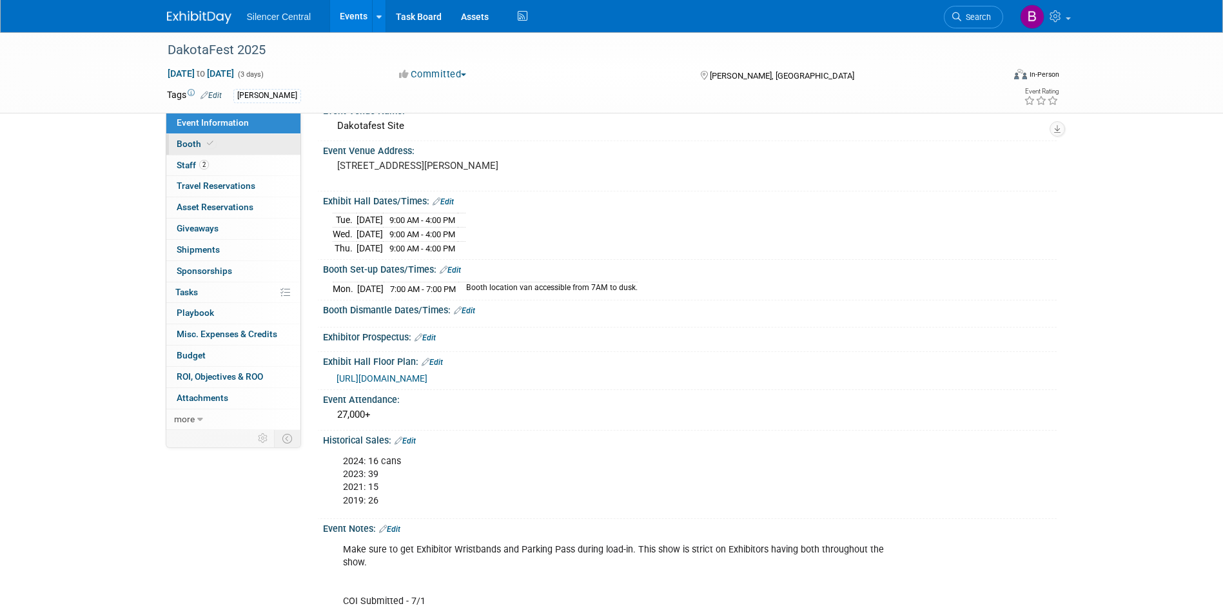
click at [214, 149] on link "Booth" at bounding box center [233, 144] width 134 height 21
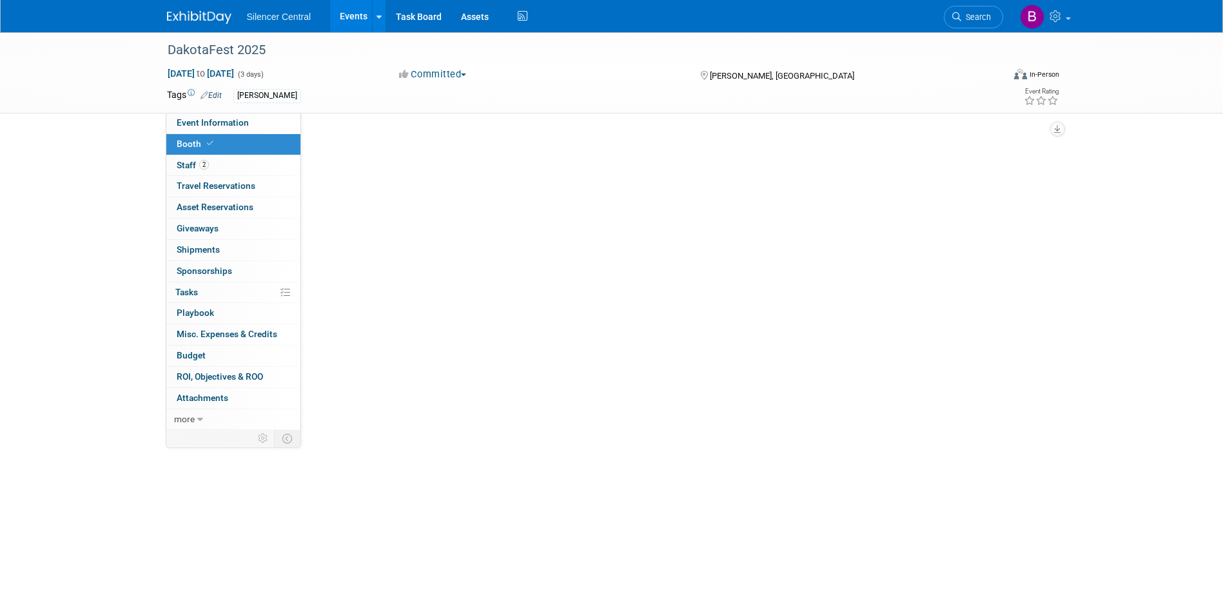
scroll to position [0, 0]
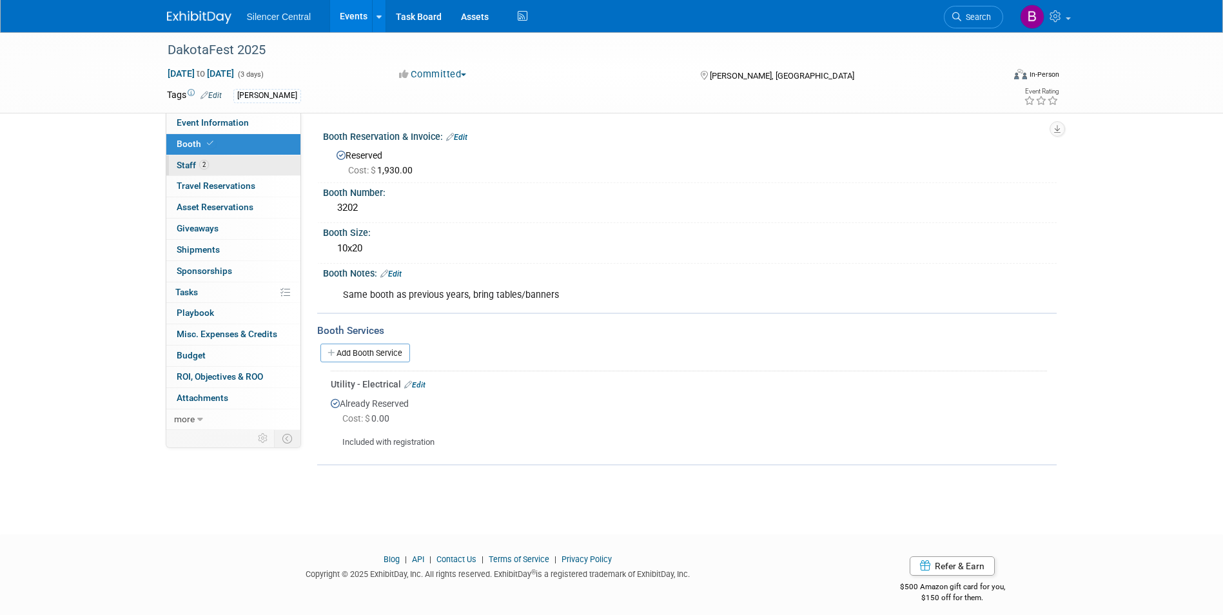
click at [249, 160] on link "2 Staff 2" at bounding box center [233, 165] width 134 height 21
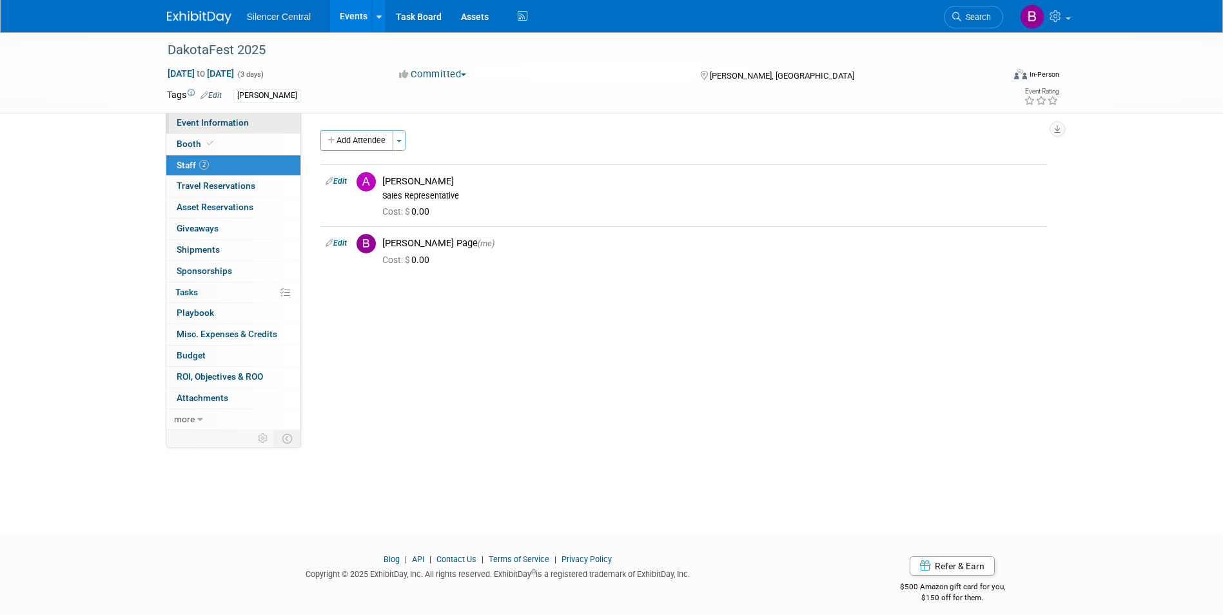
click at [237, 125] on span "Event Information" at bounding box center [213, 122] width 72 height 10
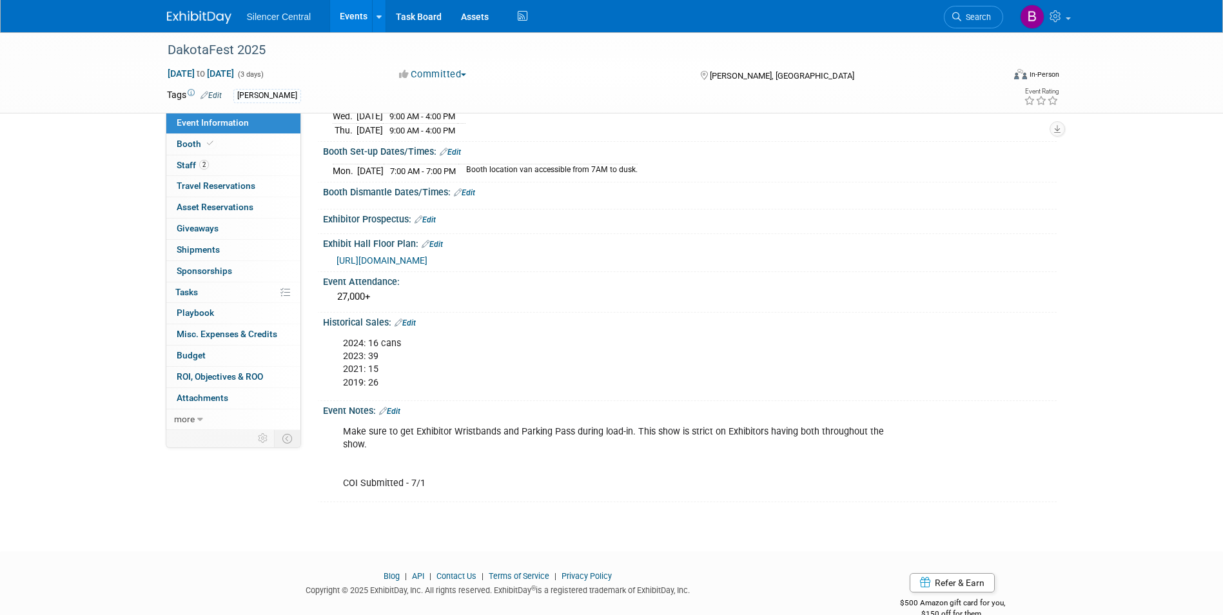
scroll to position [193, 0]
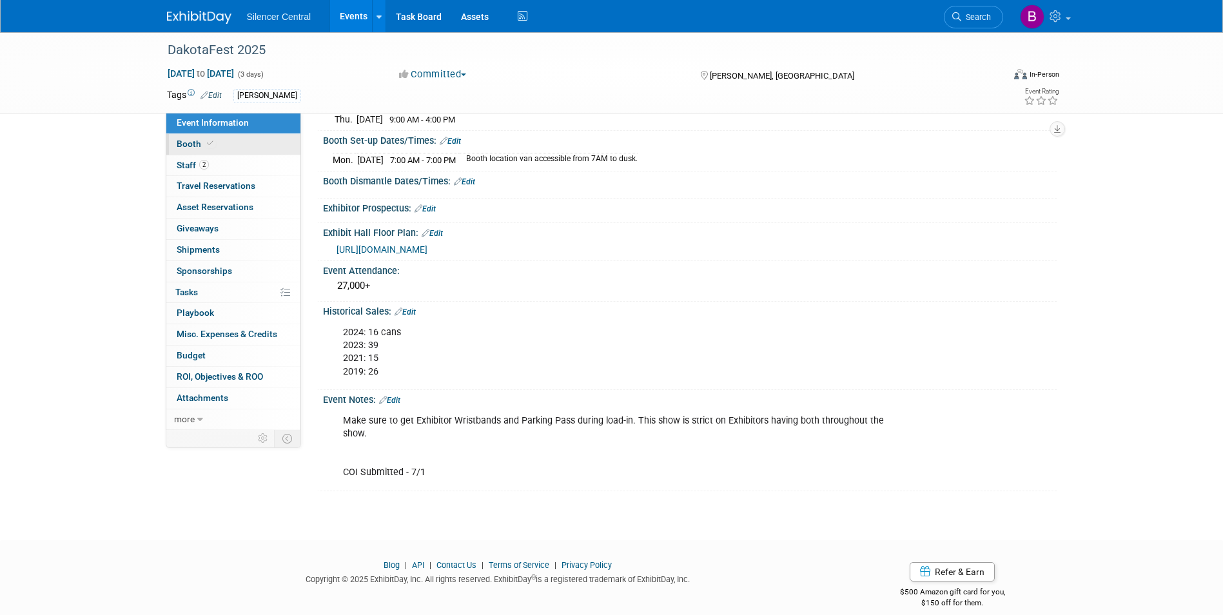
click at [243, 146] on link "Booth" at bounding box center [233, 144] width 134 height 21
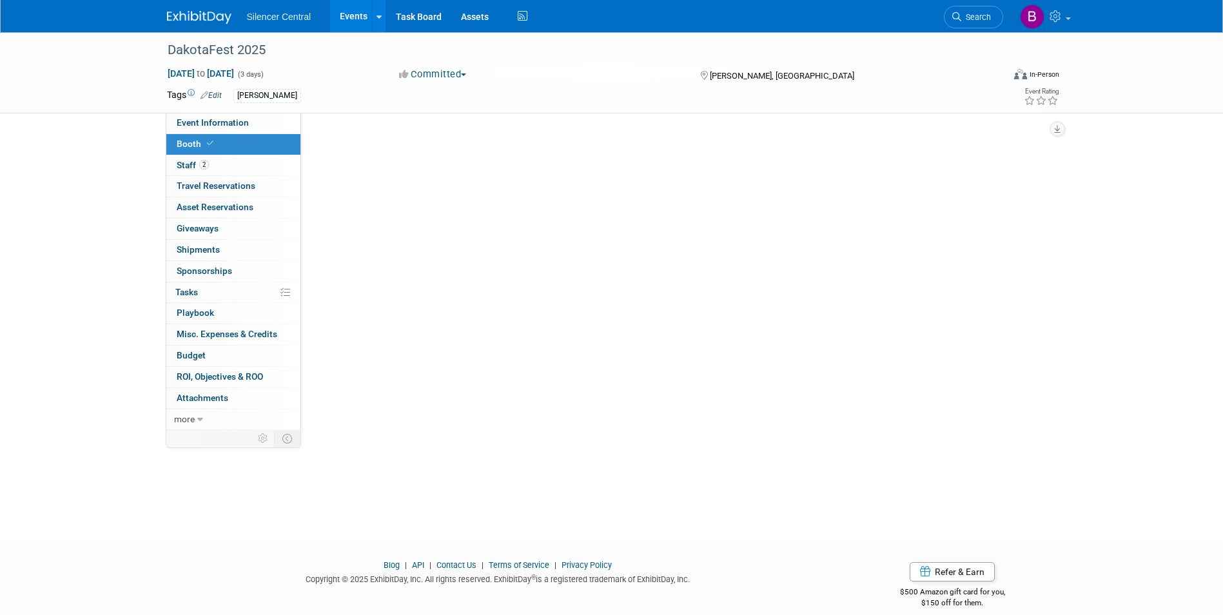
scroll to position [0, 0]
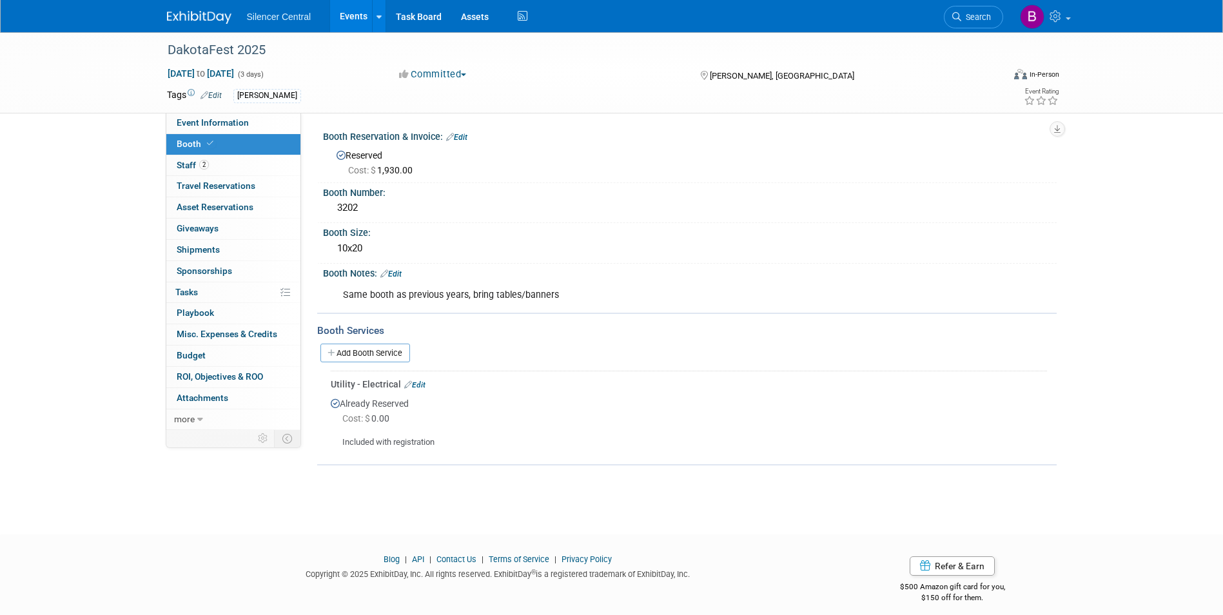
click at [202, 17] on img at bounding box center [199, 17] width 64 height 13
